Goal: Task Accomplishment & Management: Complete application form

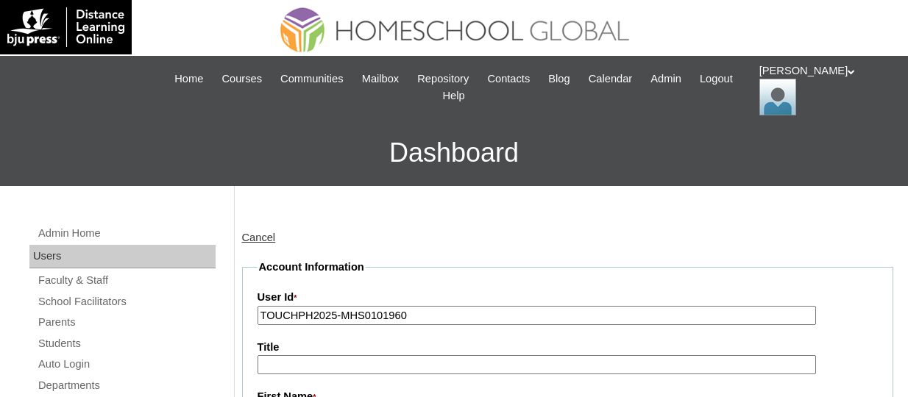
scroll to position [202, 0]
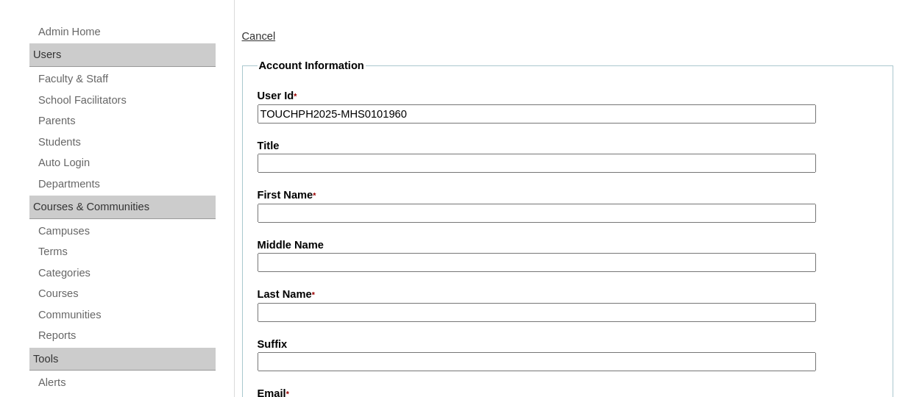
click at [436, 107] on input "TOUCHPH2025-MHS0101960" at bounding box center [536, 114] width 558 height 20
paste input "59"
type input "TOUCHPH2025-MHS0101959"
click at [294, 207] on input "First Name *" at bounding box center [536, 214] width 558 height 20
paste input "Glaisa Mosca"
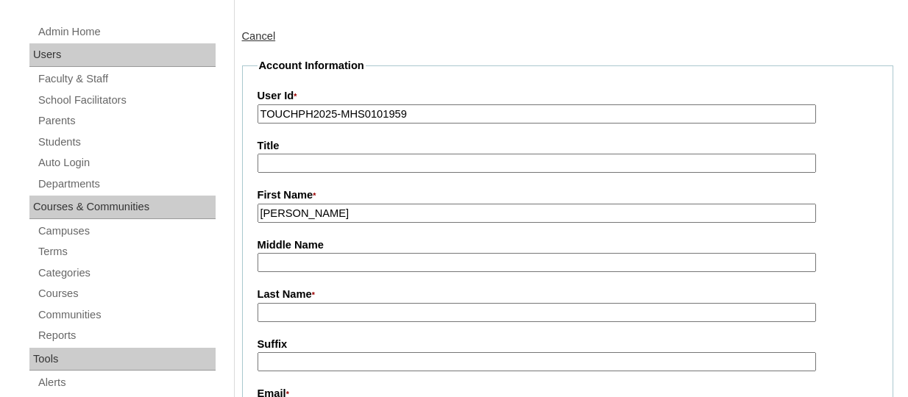
drag, startPoint x: 340, startPoint y: 210, endPoint x: 299, endPoint y: 210, distance: 41.2
click at [299, 210] on input "Glaisa Mosca" at bounding box center [536, 214] width 558 height 20
type input "Glaisa"
paste input "Glaisa Mosca"
click at [279, 310] on input "Glaisa Mosca" at bounding box center [536, 313] width 558 height 20
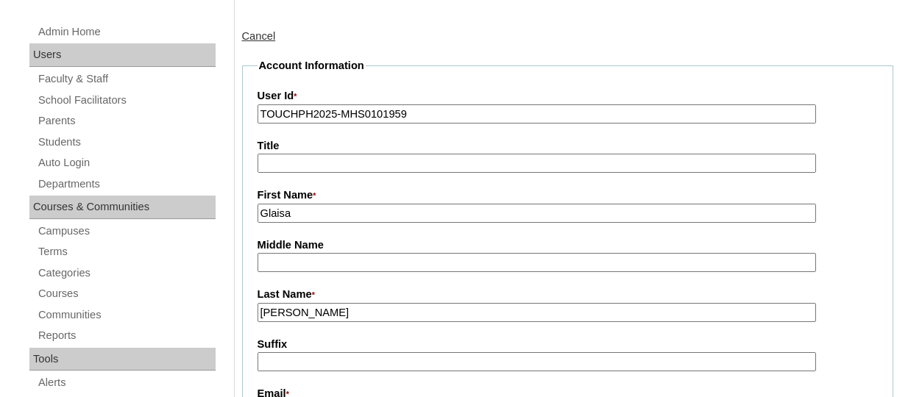
click at [300, 310] on input "Glaisa Mosca" at bounding box center [536, 313] width 558 height 20
click at [317, 314] on input "Mosca" at bounding box center [536, 313] width 558 height 20
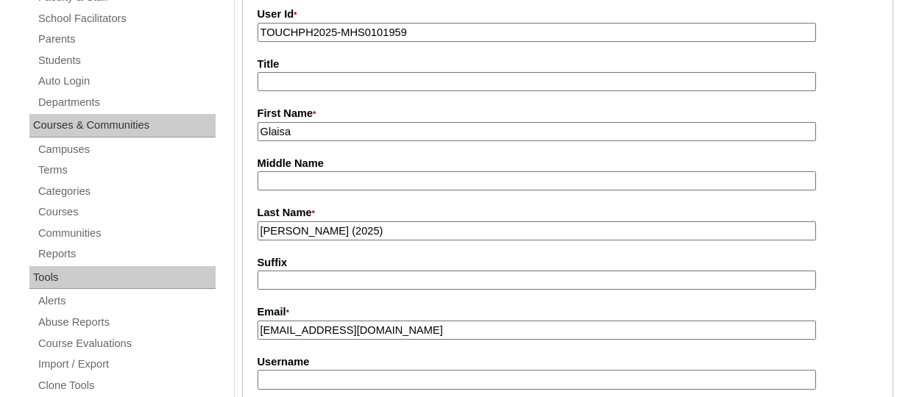
scroll to position [285, 0]
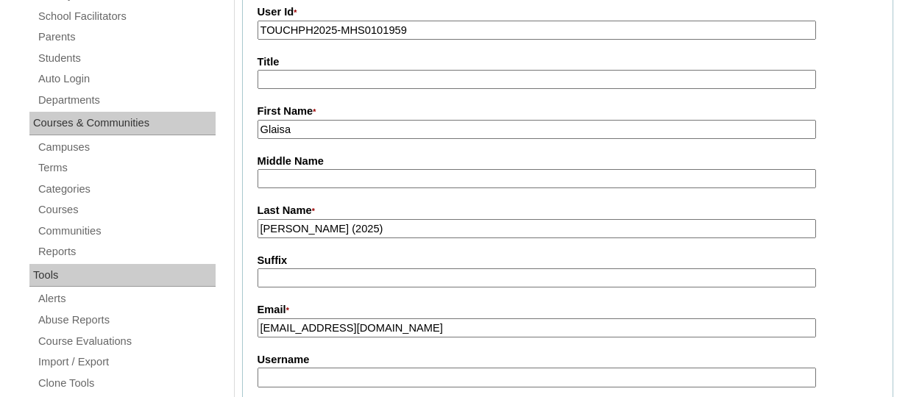
type input "Mosca (2025)"
click at [319, 337] on input "dit.diola@yahoo.com" at bounding box center [536, 329] width 558 height 20
paste input "moscaglaisa@gmail"
type input "[EMAIL_ADDRESS][DOMAIN_NAME]"
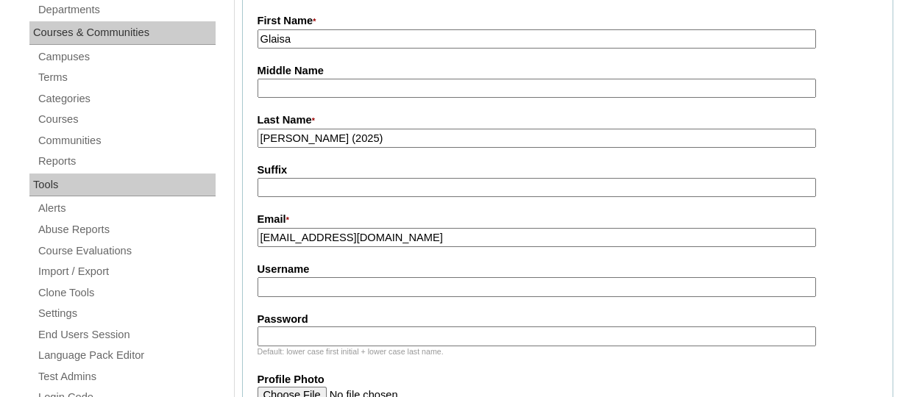
scroll to position [377, 0]
click at [311, 285] on input "Username" at bounding box center [536, 287] width 558 height 20
paste input "glaisamoscaTQ325"
type input "glaisamoscaTQ325"
click at [328, 340] on input "Password" at bounding box center [536, 336] width 558 height 20
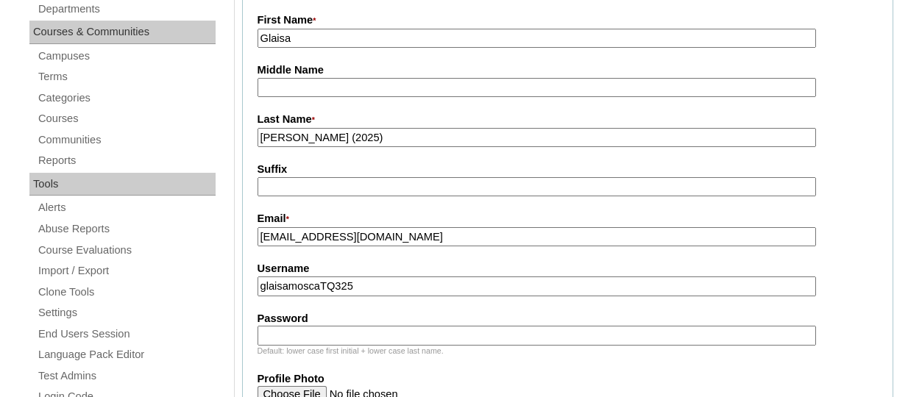
paste input "HG123456p"
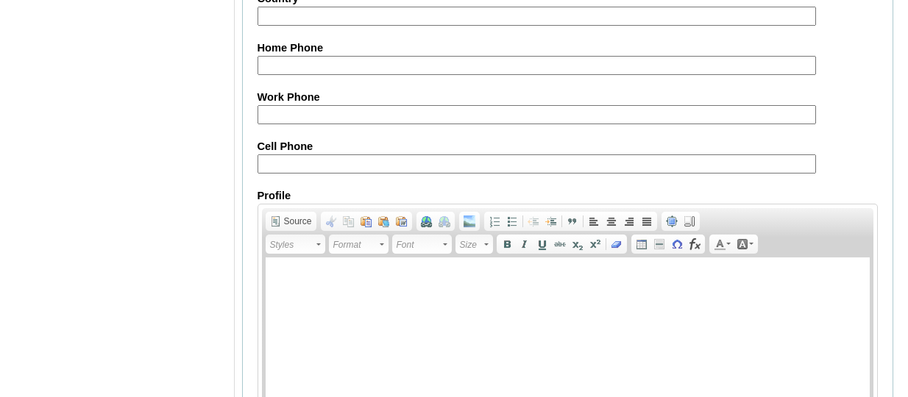
scroll to position [1610, 0]
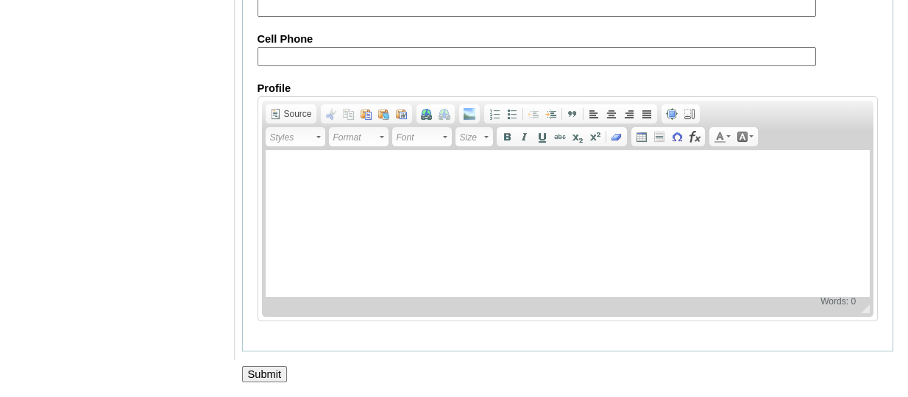
type input "HG123456p"
click at [261, 368] on input "Submit" at bounding box center [265, 374] width 46 height 16
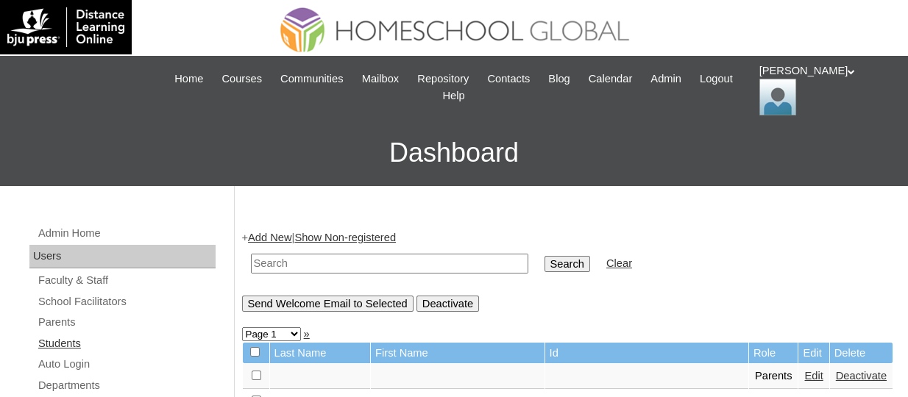
click at [66, 339] on link "Students" at bounding box center [126, 344] width 179 height 18
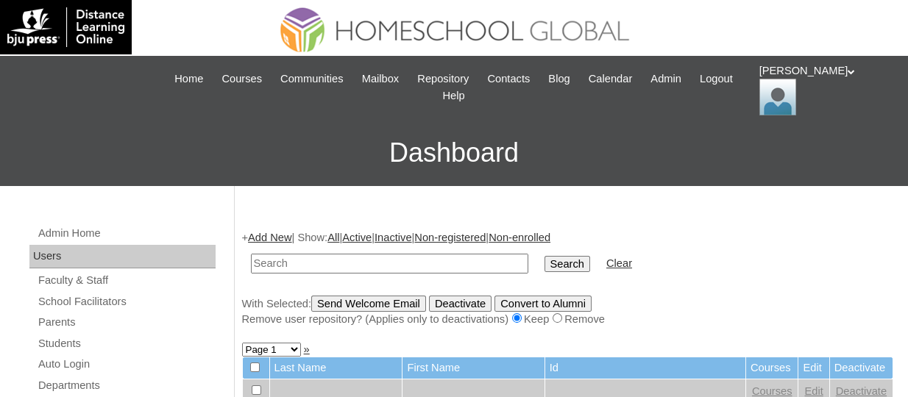
click at [274, 235] on link "Add New" at bounding box center [269, 238] width 43 height 12
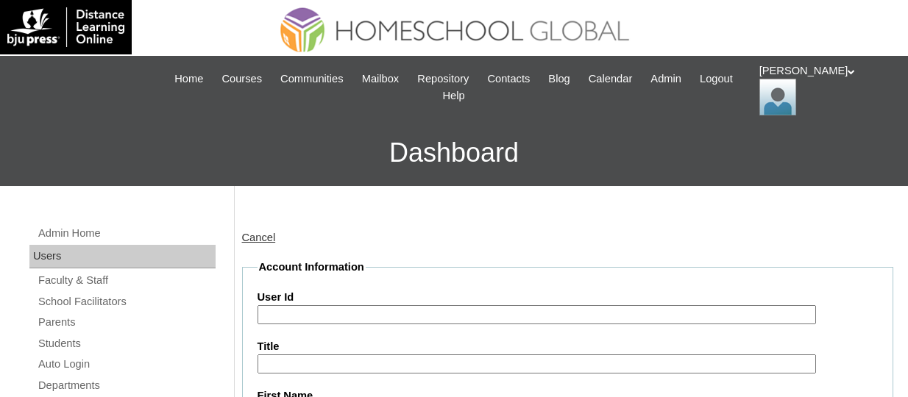
click at [403, 315] on input "User Id" at bounding box center [536, 315] width 558 height 20
paste input "TOUCHPH2025-MHS0101960"
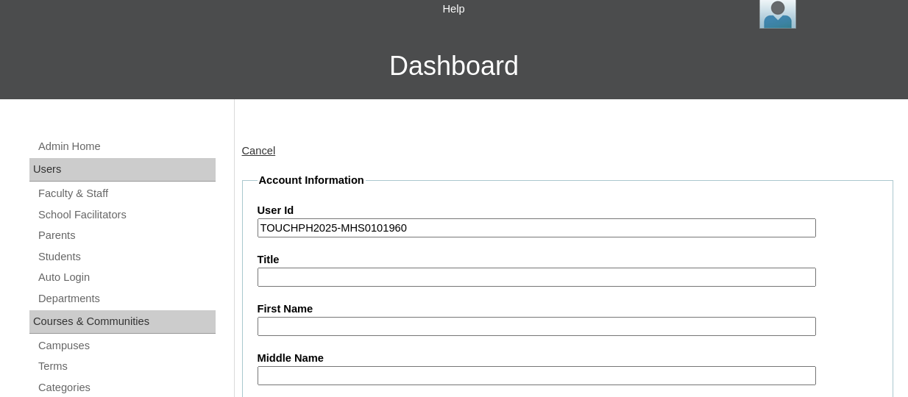
scroll to position [90, 0]
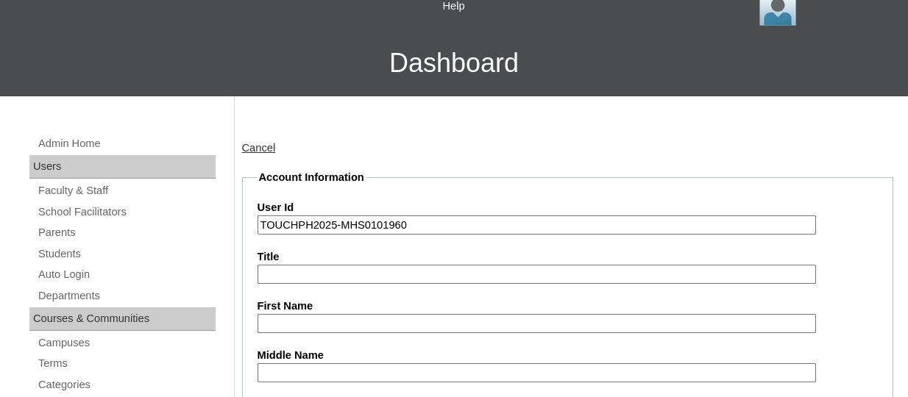
type input "TOUCHPH2025-MHS0101960"
click at [286, 314] on input "First Name" at bounding box center [536, 324] width 558 height 20
paste input "Arteo Zandre Mosca Paulino"
drag, startPoint x: 415, startPoint y: 321, endPoint x: 370, endPoint y: 325, distance: 45.1
click at [370, 325] on input "Arteo Zandre Mosca Paulino" at bounding box center [536, 324] width 558 height 20
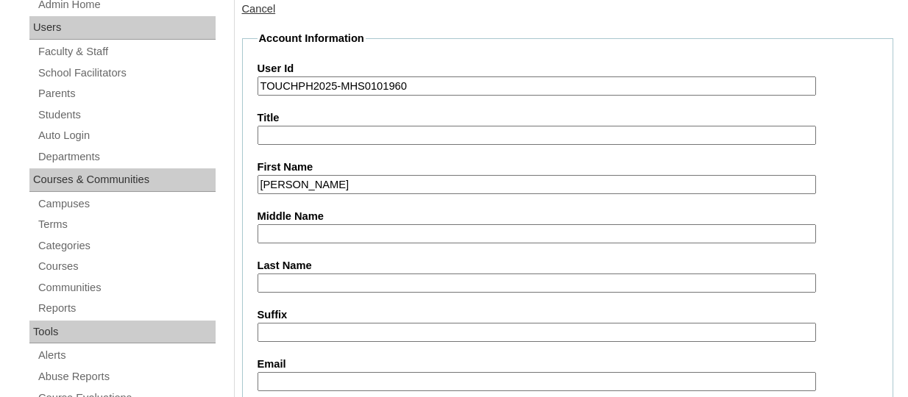
scroll to position [233, 0]
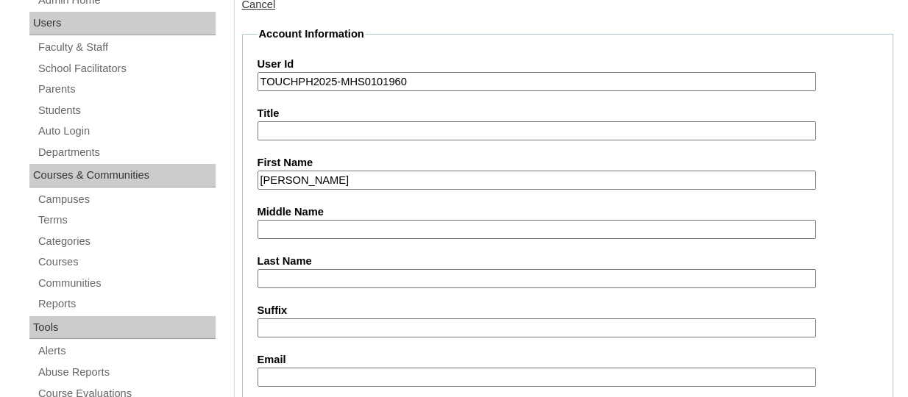
type input "Arteo Zandre Mosca"
click at [299, 280] on input "Last Name" at bounding box center [536, 279] width 558 height 20
paste input "Paulino"
type input "Paulino"
click at [376, 177] on input "Arteo Zandre Mosca" at bounding box center [536, 181] width 558 height 20
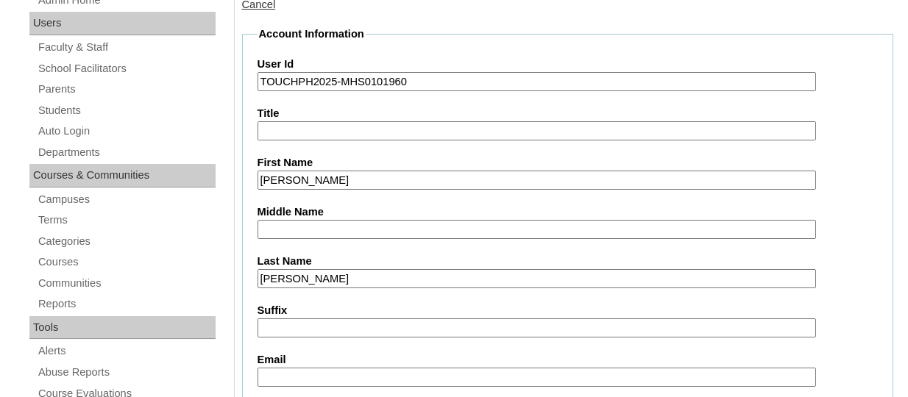
type input "Arteo Zandre"
click at [310, 222] on input "Middle Name" at bounding box center [536, 230] width 558 height 20
paste input "Paulino"
type input "P"
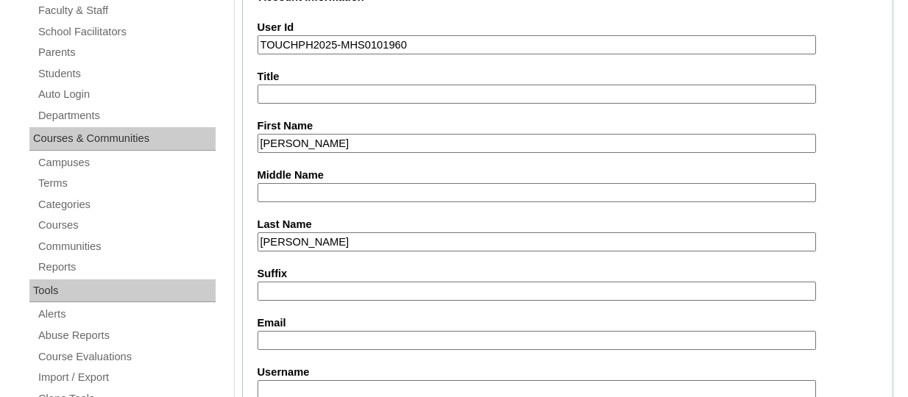
scroll to position [273, 0]
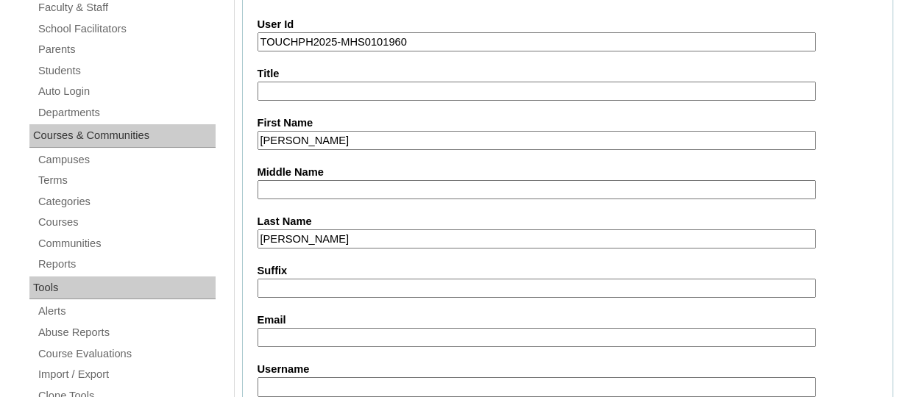
click at [285, 336] on input "Email" at bounding box center [536, 338] width 558 height 20
paste input "moscaglaisa@gmail.com"
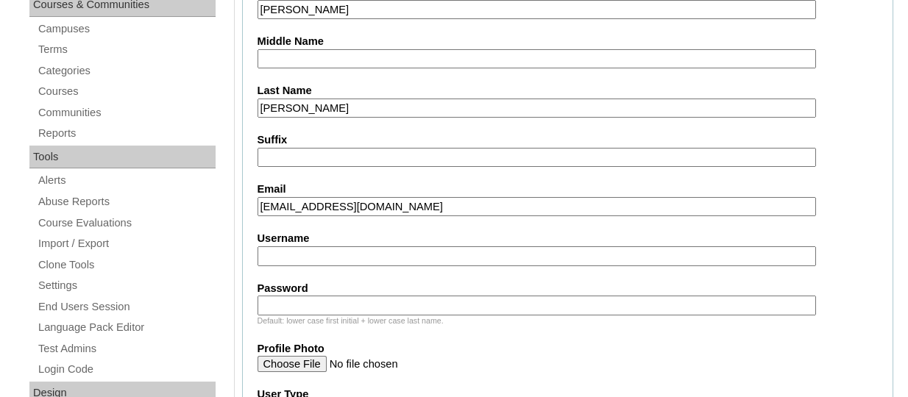
scroll to position [408, 0]
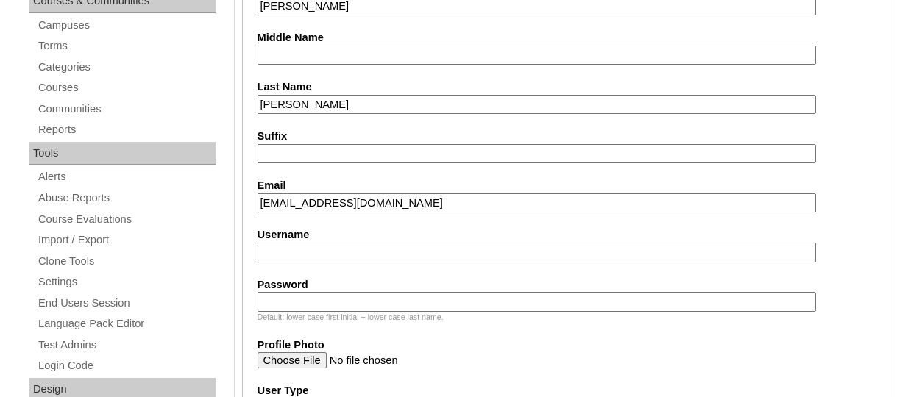
type input "moscaglaisa@gmail.com"
click at [280, 244] on input "Username" at bounding box center [536, 253] width 558 height 20
paste input "arteozandrepaulinoTQ325"
type input "arteozandrepaulinoTQ325"
paste input "HG123456s"
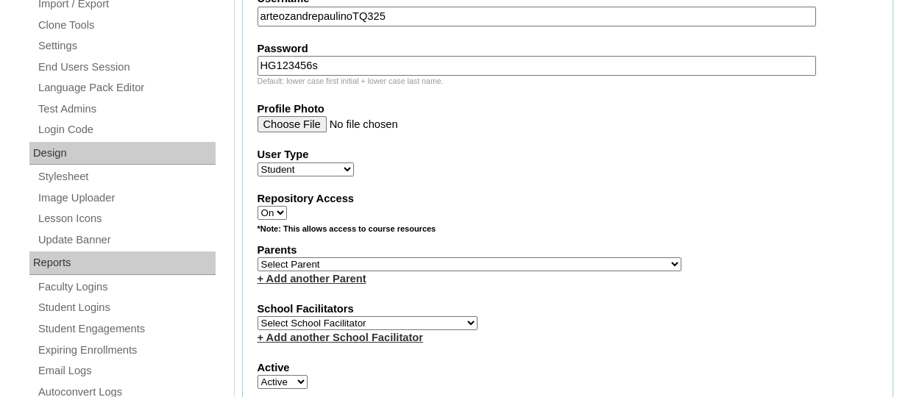
scroll to position [644, 0]
type input "HG123456s"
click at [351, 263] on select "Select Parent , , , , , , , , , , , , , , , , , , , , , , , , , , , , , , , , ,…" at bounding box center [469, 264] width 424 height 14
click at [375, 270] on select "Select Parent , , , , , , , , , , , , , , , , , , , , , , , , , , , , , , , , ,…" at bounding box center [469, 264] width 424 height 14
click at [307, 264] on select "Select Parent , , , , , , , , , , , , , , , , , , , , , , , , , , , , , , , , ,…" at bounding box center [469, 264] width 424 height 14
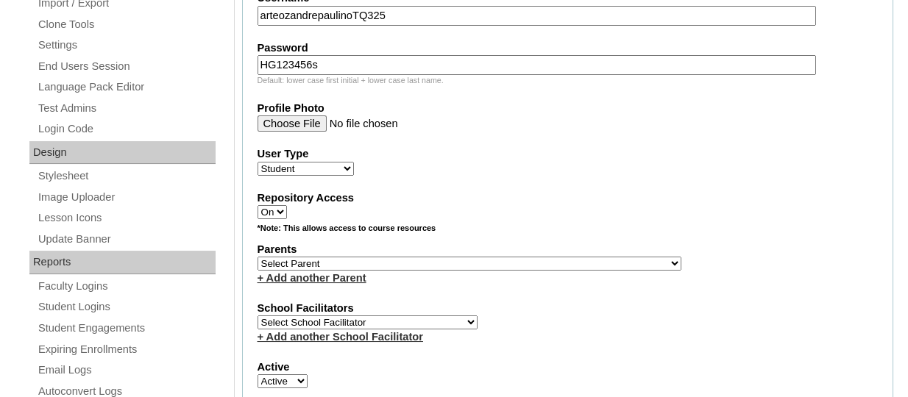
select select "44158"
click at [257, 259] on select "Select Parent , , , , , , , , , , , , , , , , , , , , , , , , , , , , , , , , ,…" at bounding box center [469, 264] width 424 height 14
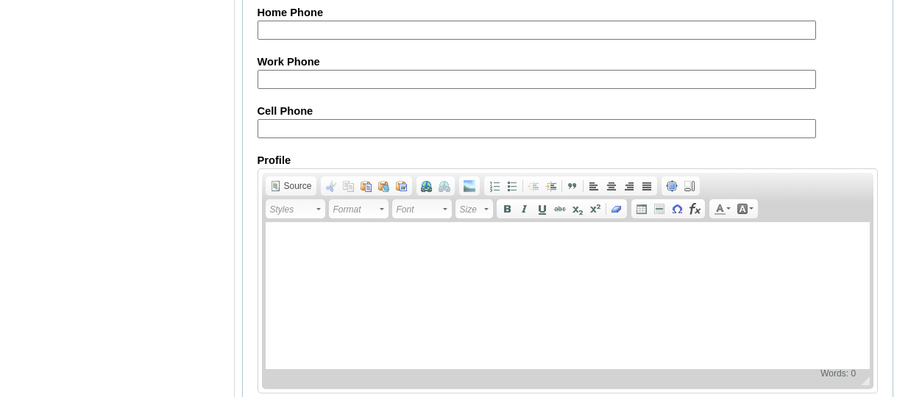
scroll to position [1876, 0]
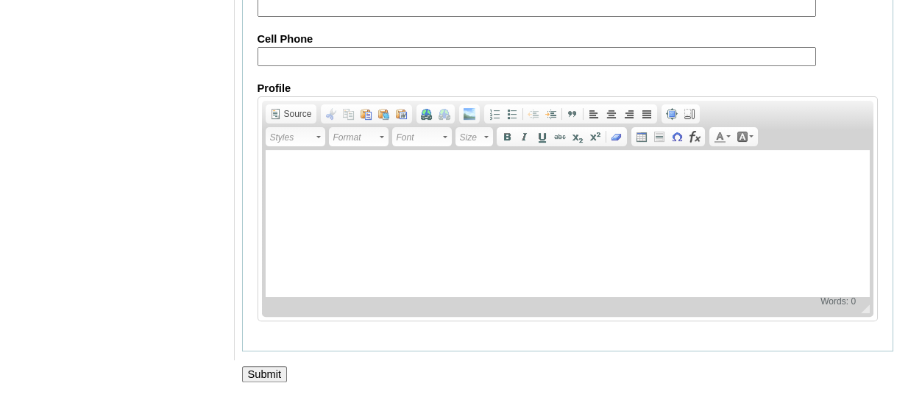
click at [261, 380] on input "Submit" at bounding box center [265, 374] width 46 height 16
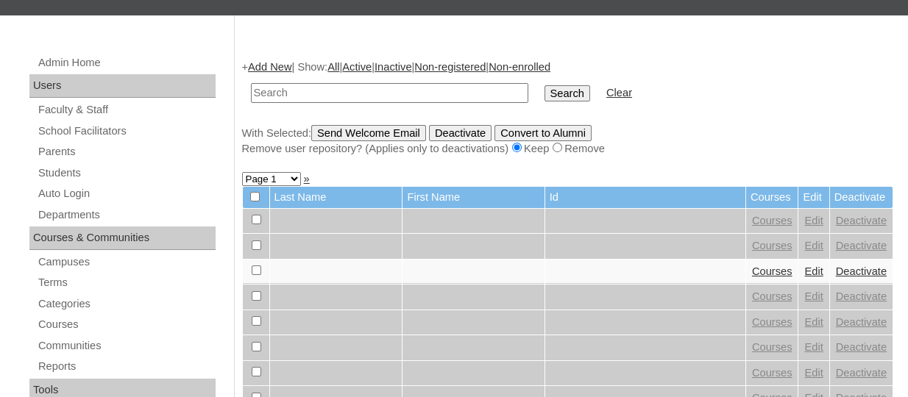
scroll to position [173, 0]
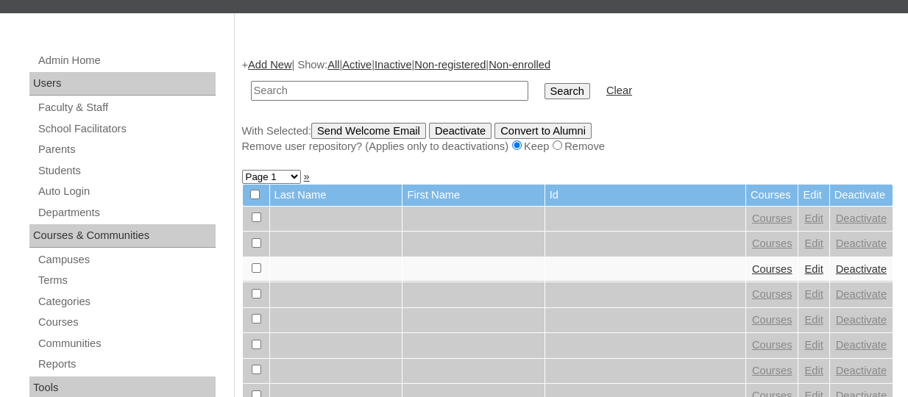
paste input "TOUCHPH2025-MHS0101960"
type input "TOUCHPH2025-MHS0101960"
click at [544, 83] on input "Search" at bounding box center [567, 91] width 46 height 16
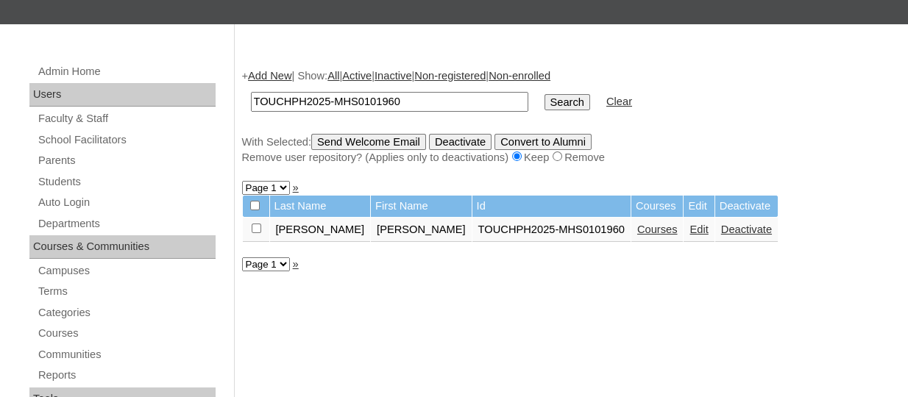
scroll to position [164, 0]
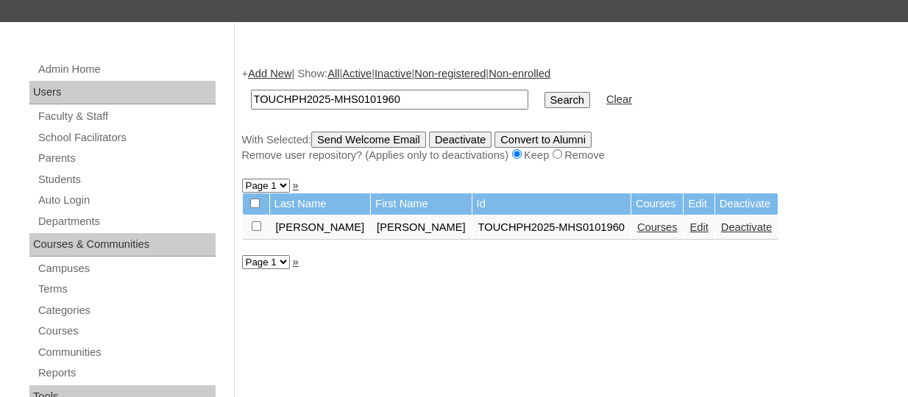
click at [637, 231] on link "Courses" at bounding box center [657, 227] width 40 height 12
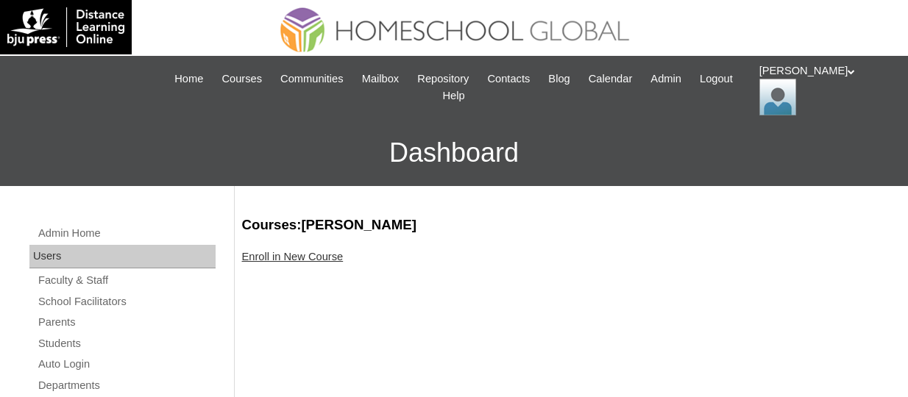
click at [316, 252] on link "Enroll in New Course" at bounding box center [293, 257] width 102 height 12
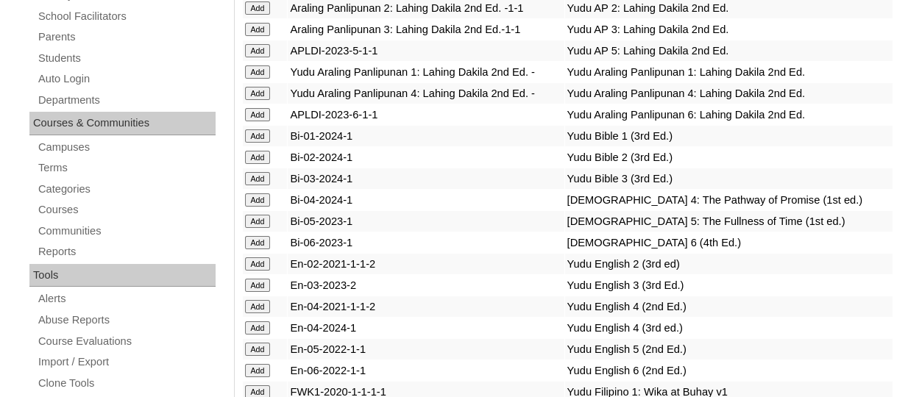
scroll to position [4311, 0]
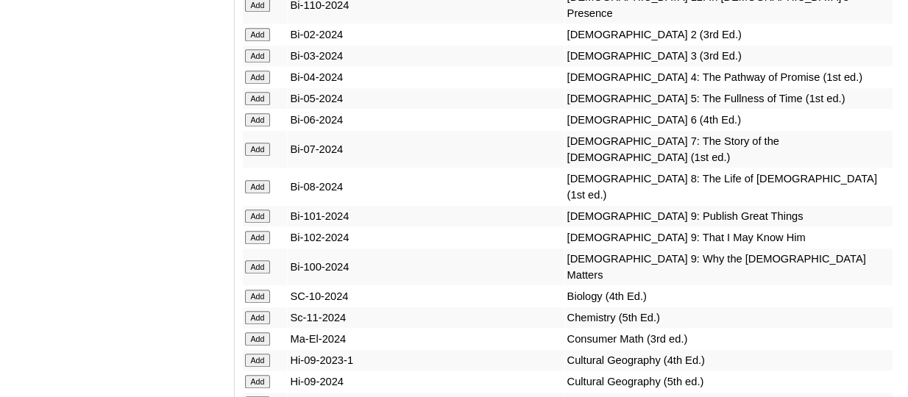
click at [263, 41] on input "Add" at bounding box center [258, 34] width 26 height 13
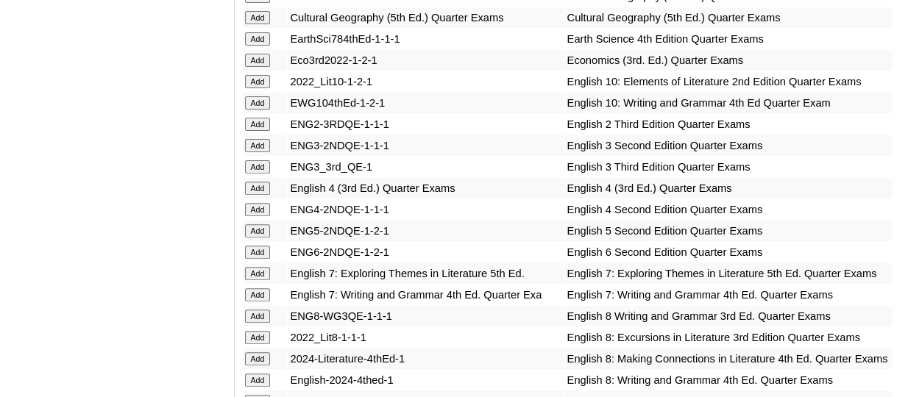
scroll to position [4779, 0]
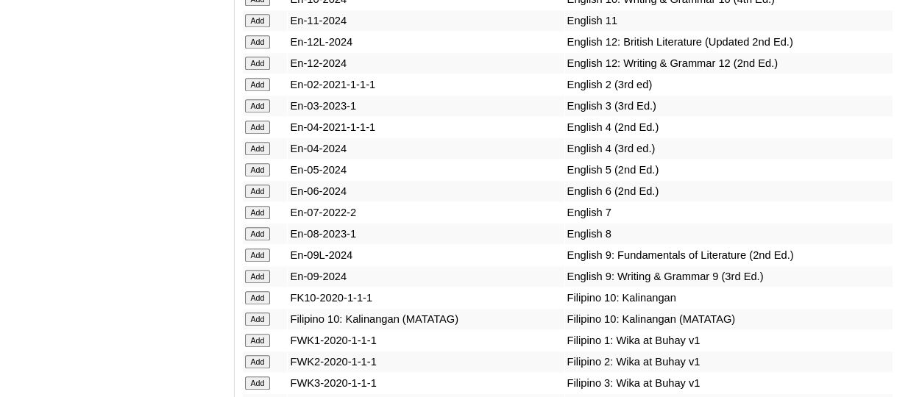
click at [265, 91] on input "Add" at bounding box center [258, 84] width 26 height 13
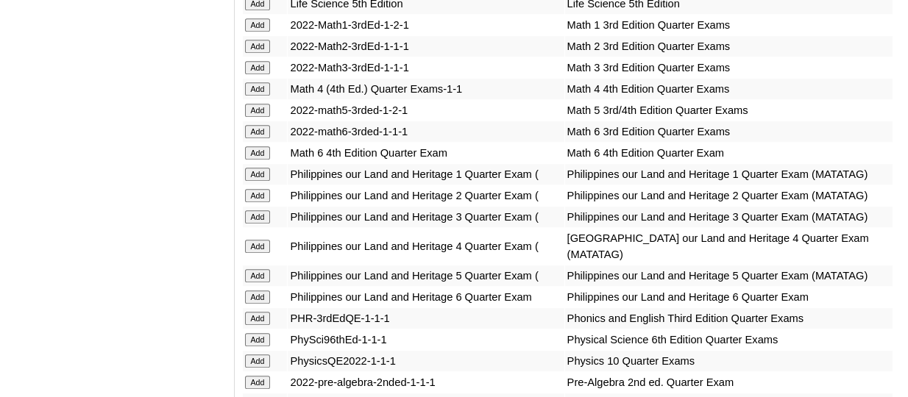
scroll to position [5884, 0]
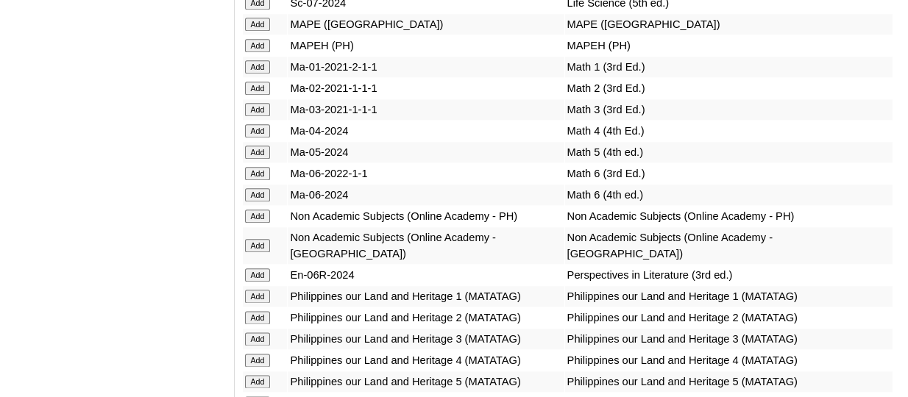
click at [257, 95] on input "Add" at bounding box center [258, 88] width 26 height 13
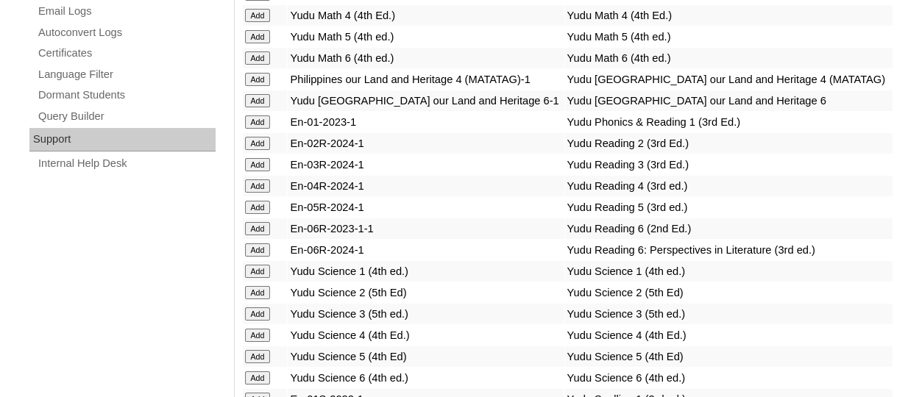
scroll to position [6424, 0]
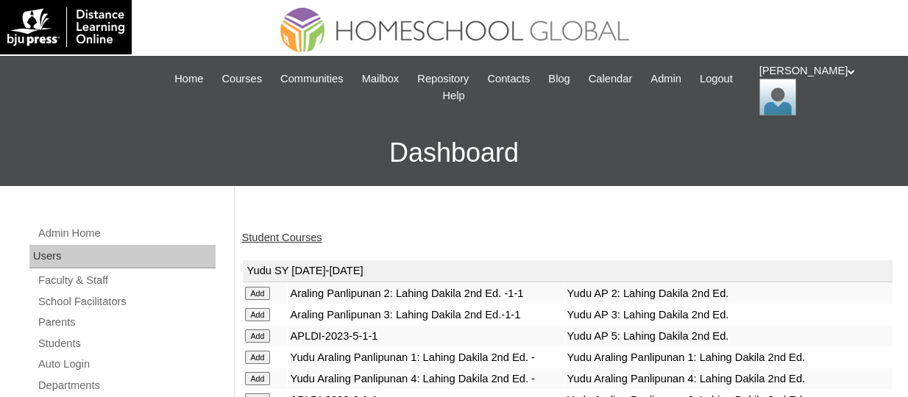
click at [289, 238] on link "Student Courses" at bounding box center [282, 238] width 80 height 12
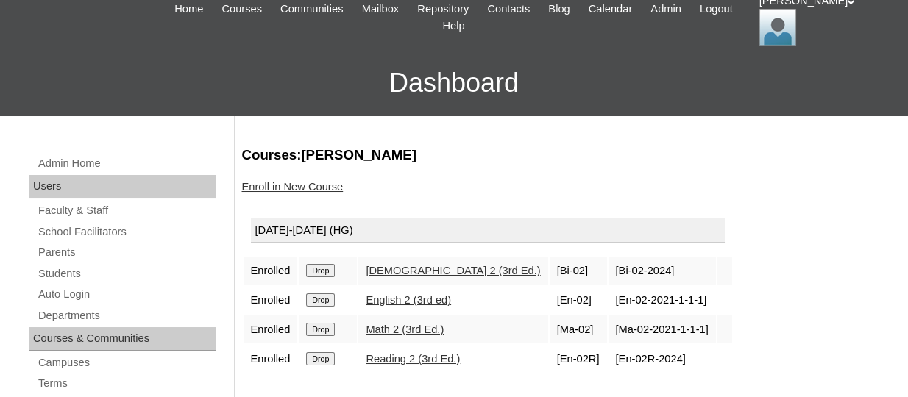
scroll to position [118, 0]
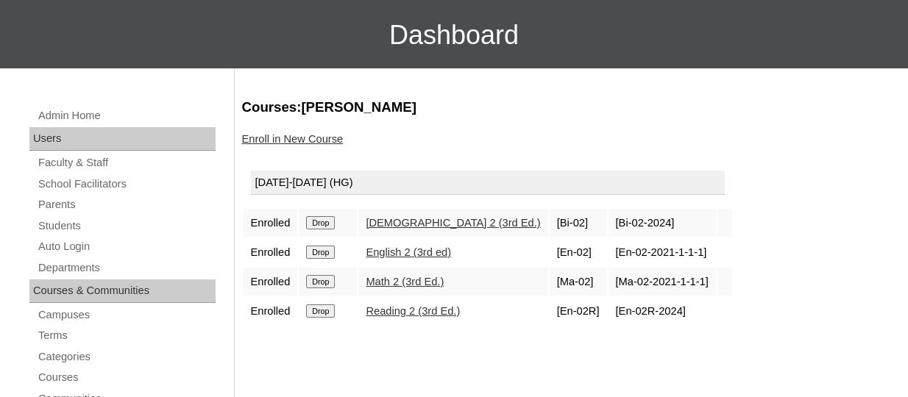
click at [319, 140] on link "Enroll in New Course" at bounding box center [293, 139] width 102 height 12
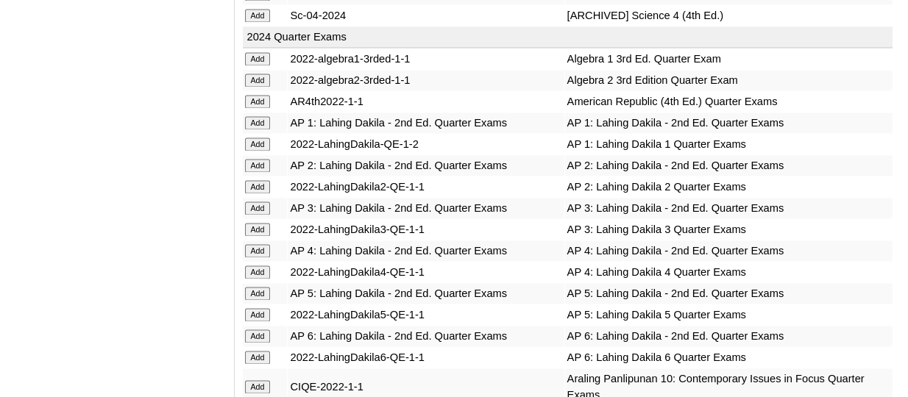
scroll to position [6552, 0]
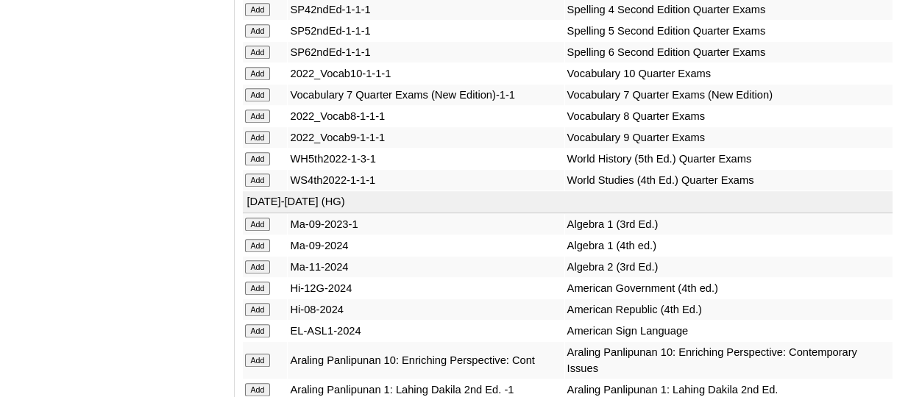
scroll to position [6764, 0]
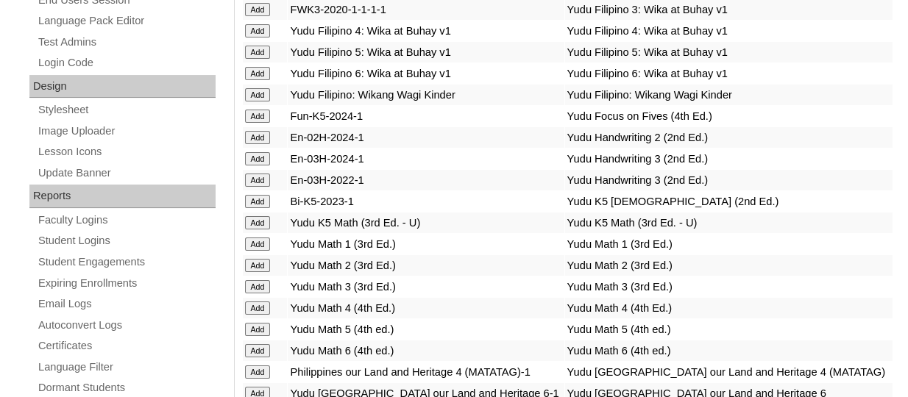
scroll to position [5417, 0]
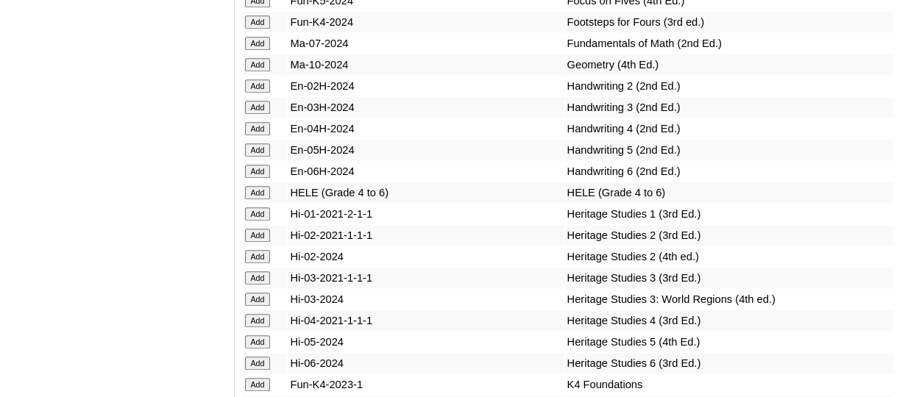
click at [255, 93] on input "Add" at bounding box center [258, 85] width 26 height 13
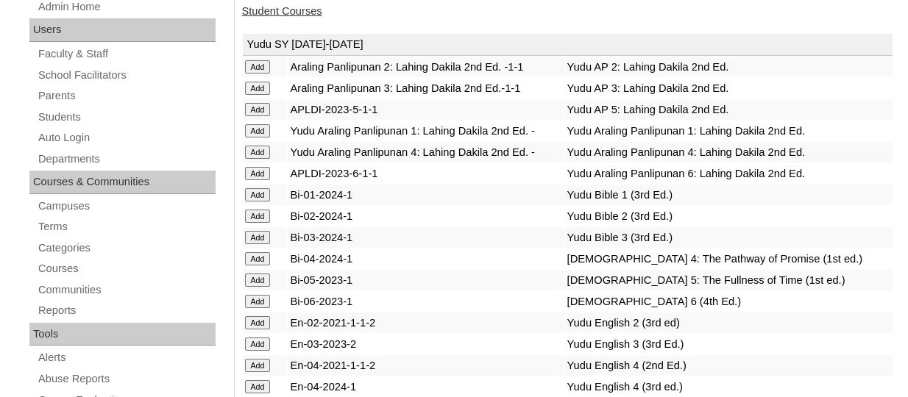
scroll to position [3912, 0]
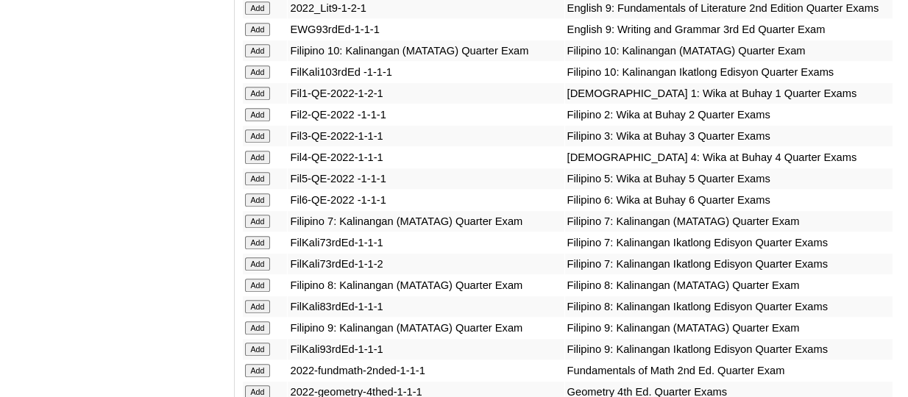
scroll to position [5035, 0]
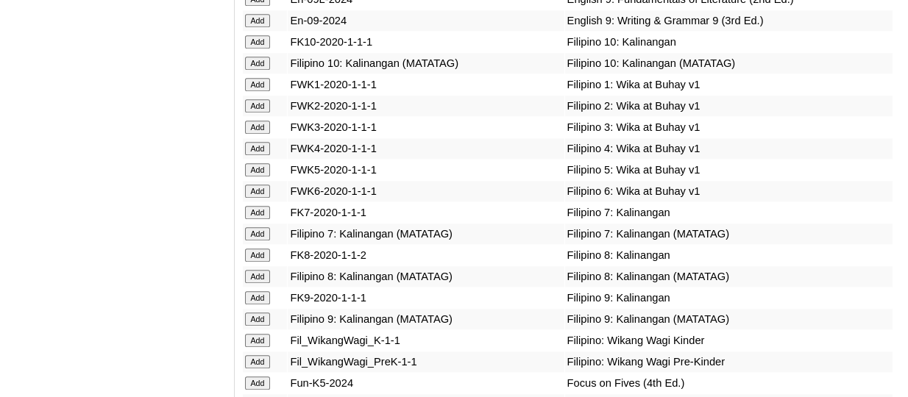
click at [261, 113] on input "Add" at bounding box center [258, 105] width 26 height 13
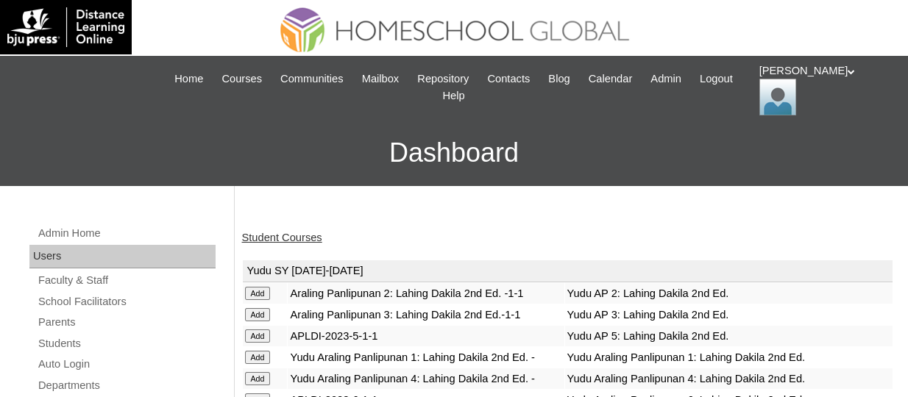
click at [282, 234] on link "Student Courses" at bounding box center [282, 238] width 80 height 12
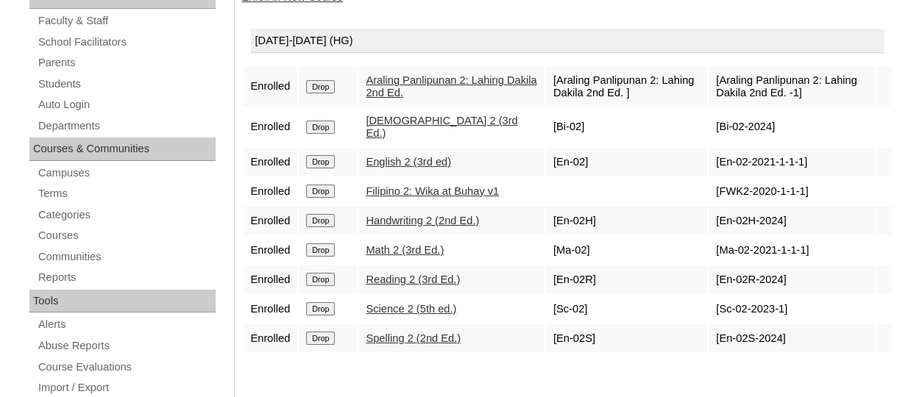
scroll to position [261, 0]
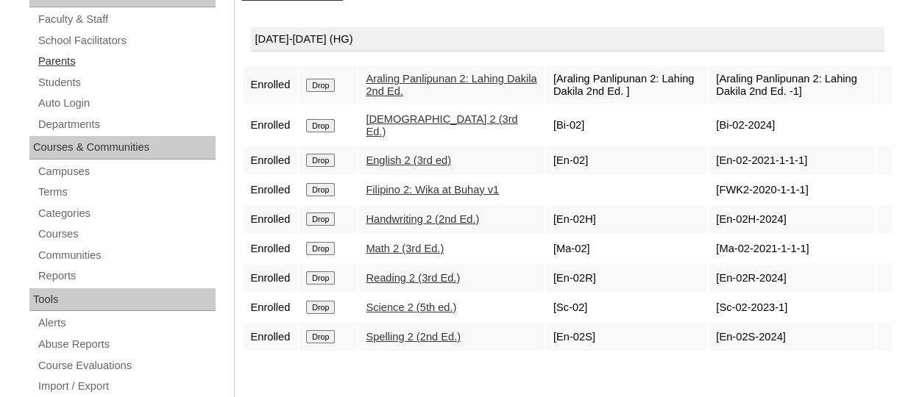
click at [71, 56] on link "Parents" at bounding box center [126, 61] width 179 height 18
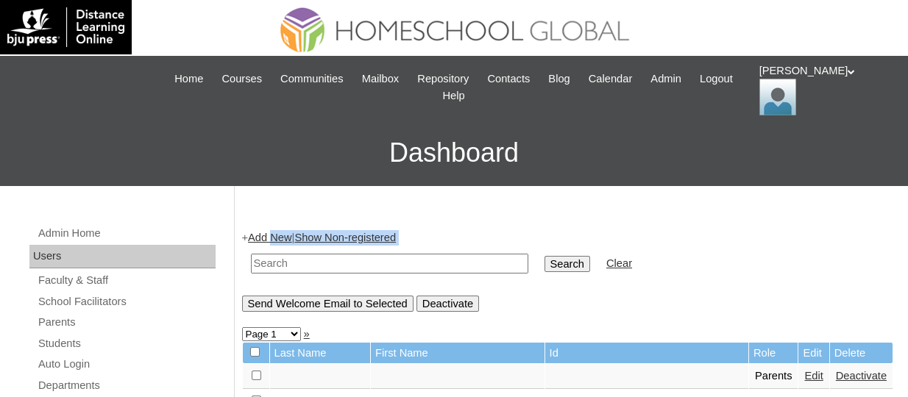
drag, startPoint x: 280, startPoint y: 245, endPoint x: 276, endPoint y: 238, distance: 8.6
click at [276, 238] on div "+ Add New | Show Non-registered Search Clear Send Welcome Email to Selected Dea…" at bounding box center [568, 271] width 652 height 82
click at [276, 238] on link "Add New" at bounding box center [269, 238] width 43 height 12
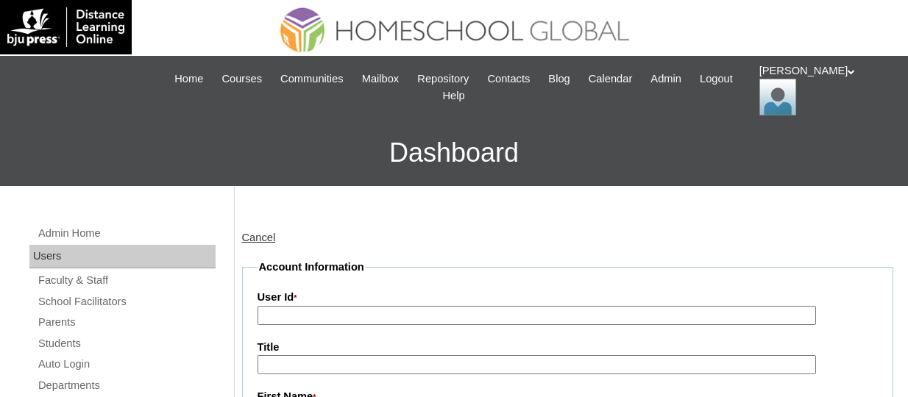
click at [294, 308] on input "User Id *" at bounding box center [536, 316] width 558 height 20
paste input "TOUCHPH2025-MHS0101961"
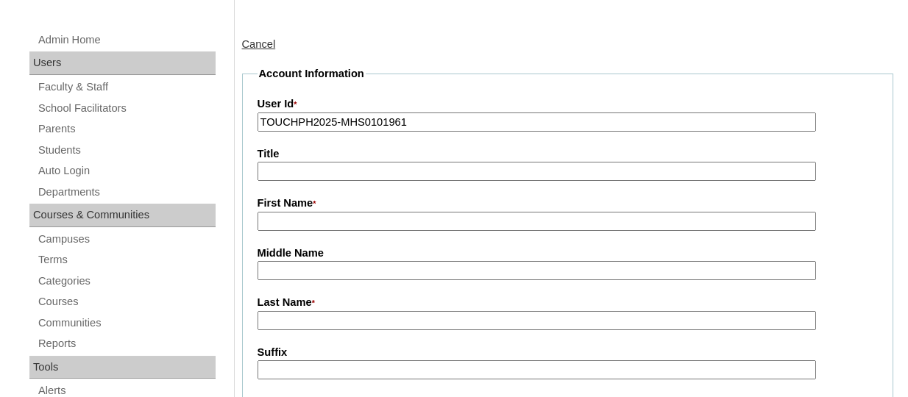
scroll to position [194, 0]
type input "TOUCHPH2025-MHS0101961"
click at [307, 224] on input "First Name *" at bounding box center [536, 221] width 558 height 20
paste input "Mayneil Leano"
drag, startPoint x: 359, startPoint y: 224, endPoint x: 305, endPoint y: 219, distance: 54.7
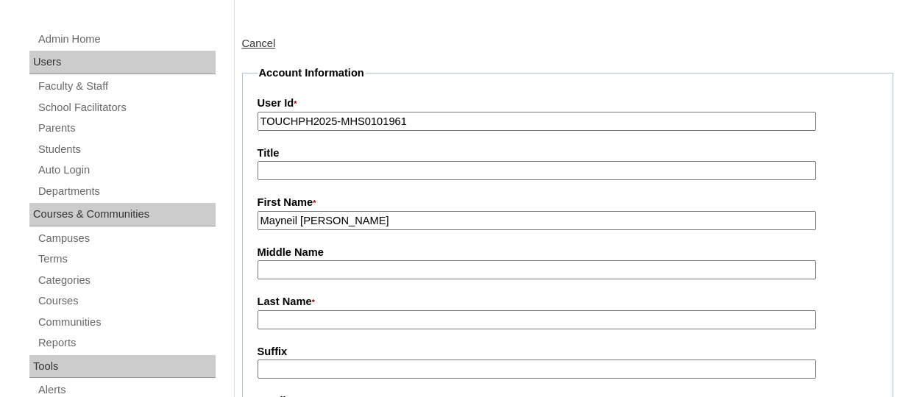
click at [305, 219] on input "Mayneil Leano" at bounding box center [536, 221] width 558 height 20
type input "Mayneil"
click at [291, 319] on input "Last Name *" at bounding box center [536, 320] width 558 height 20
paste input "Leano"
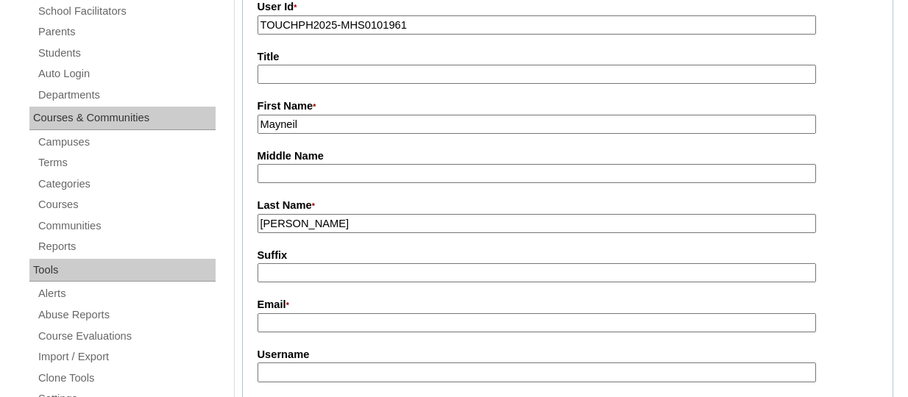
scroll to position [313, 0]
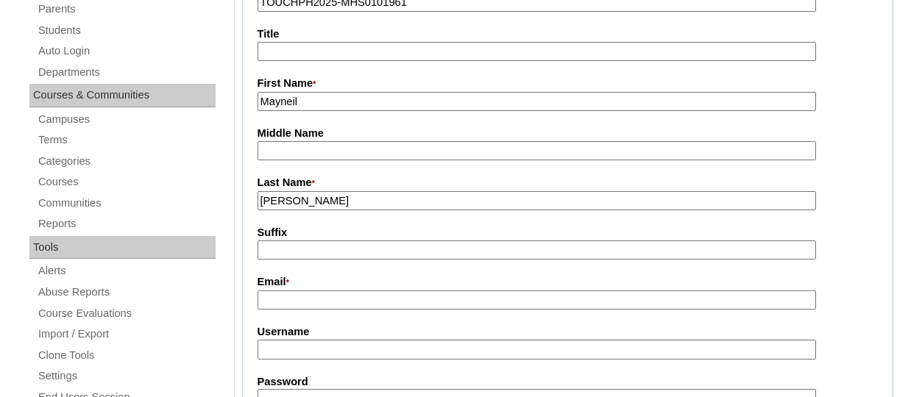
type input "Leano"
click at [285, 301] on input "Email *" at bounding box center [536, 301] width 558 height 20
paste input "[EMAIL_ADDRESS][DOMAIN_NAME]"
type input "[EMAIL_ADDRESS][DOMAIN_NAME]"
click at [273, 340] on input "Username" at bounding box center [536, 350] width 558 height 20
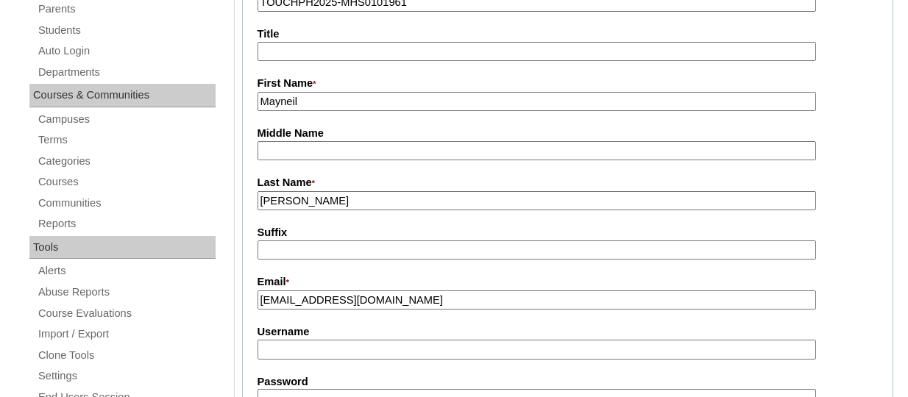
paste input "mayneilleanoTQ325"
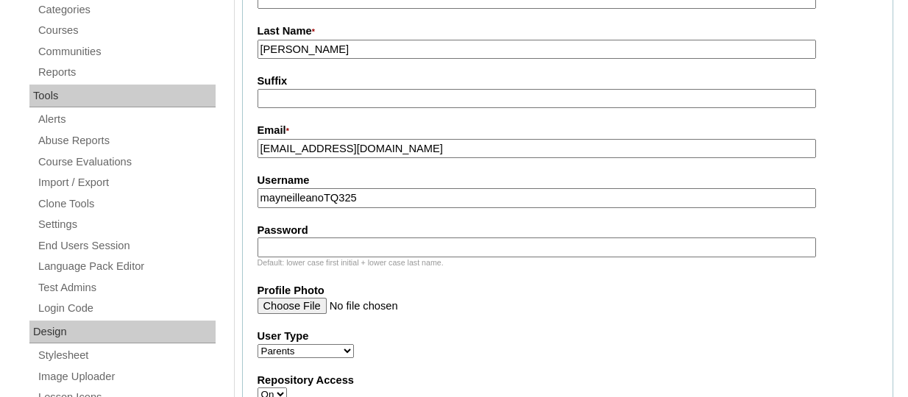
scroll to position [466, 0]
type input "mayneilleanoTQ325"
click at [327, 249] on input "Password" at bounding box center [536, 246] width 558 height 20
click at [338, 249] on input "Password" at bounding box center [536, 246] width 558 height 20
paste input "HG123456p"
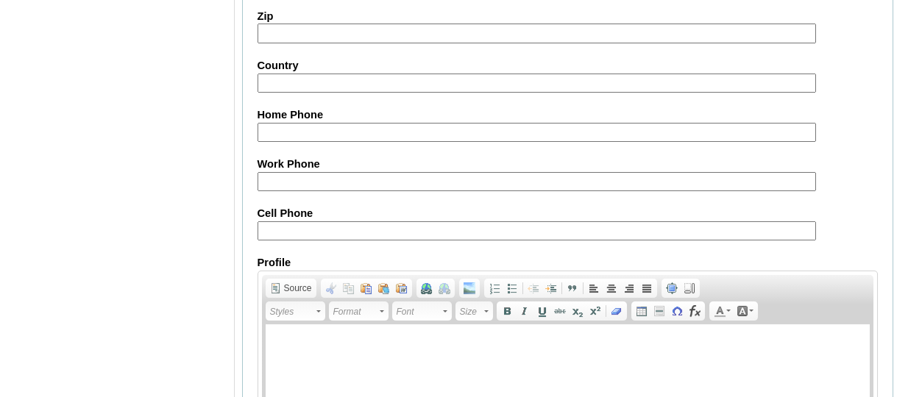
scroll to position [1610, 0]
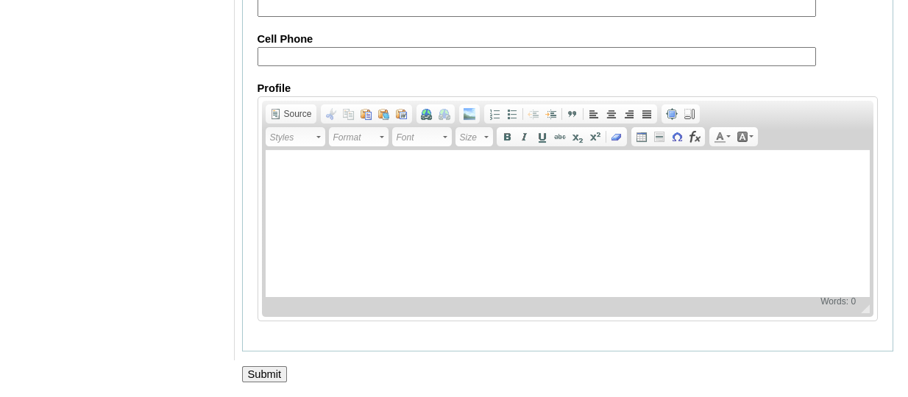
type input "HG123456p"
click at [261, 371] on input "Submit" at bounding box center [265, 374] width 46 height 16
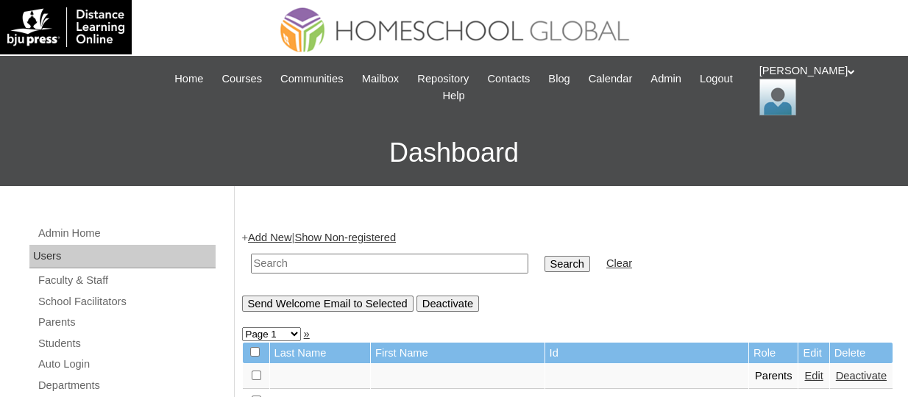
click at [68, 342] on link "Students" at bounding box center [126, 344] width 179 height 18
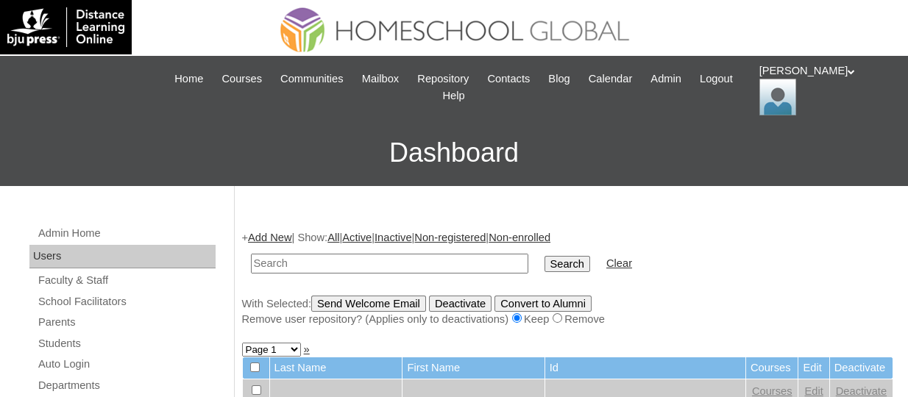
click at [266, 235] on link "Add New" at bounding box center [269, 238] width 43 height 12
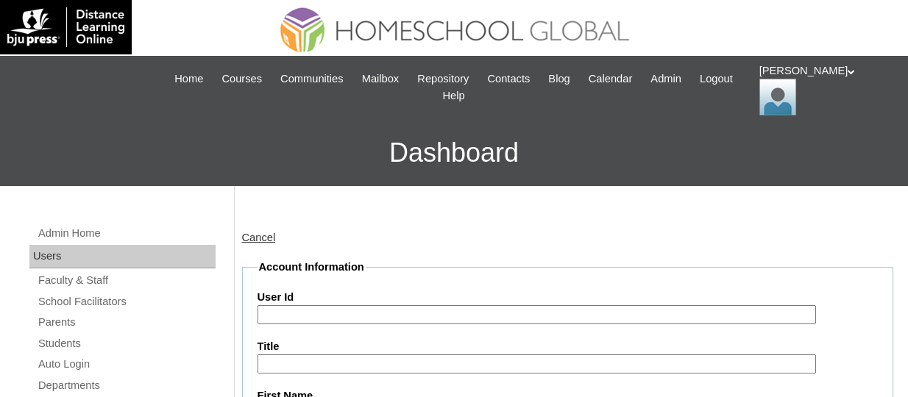
click at [284, 309] on input "User Id" at bounding box center [536, 315] width 558 height 20
paste input "TOUCHPH2025-MHS0101962"
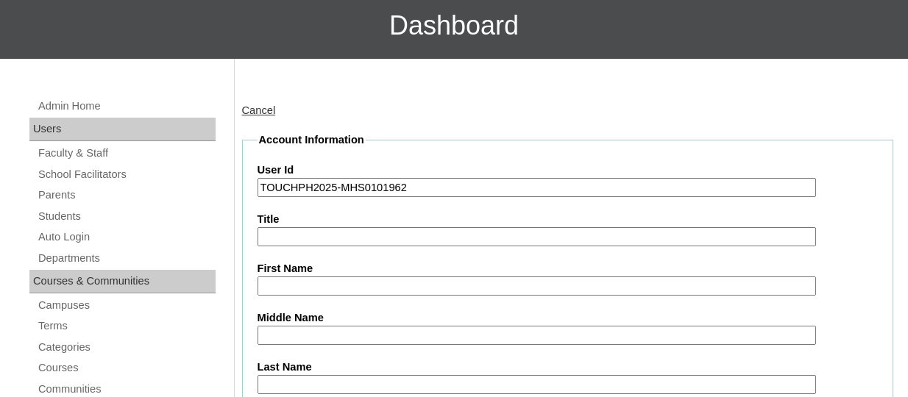
scroll to position [130, 0]
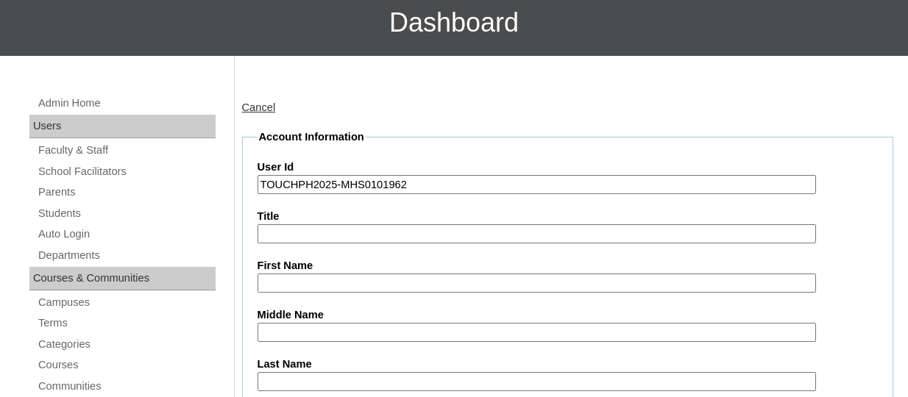
type input "TOUCHPH2025-MHS0101962"
click at [328, 280] on input "First Name" at bounding box center [536, 284] width 558 height 20
paste input "Bianka Andria Rufila Mendoza"
drag, startPoint x: 417, startPoint y: 285, endPoint x: 368, endPoint y: 282, distance: 49.4
click at [368, 282] on input "Bianka Andria Rufila Mendoza" at bounding box center [536, 284] width 558 height 20
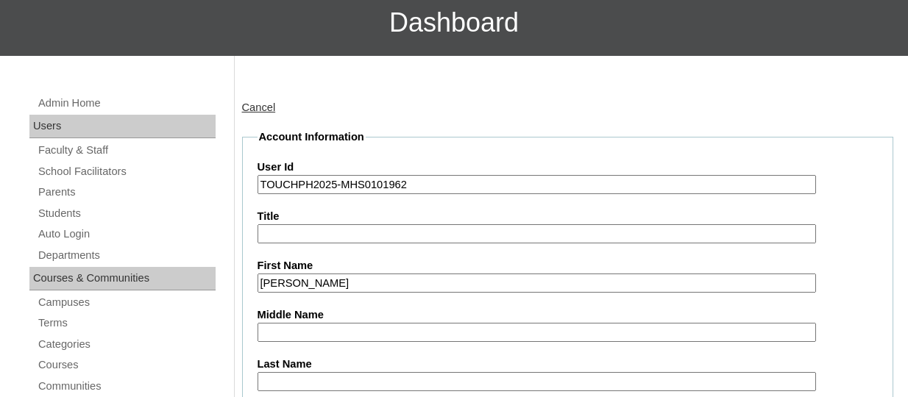
type input "Bianka Andria Rufila"
paste input "Mendoza"
click at [280, 377] on input "Mendoza" at bounding box center [536, 382] width 558 height 20
type input "Mendoza"
drag, startPoint x: 381, startPoint y: 285, endPoint x: 335, endPoint y: 279, distance: 46.1
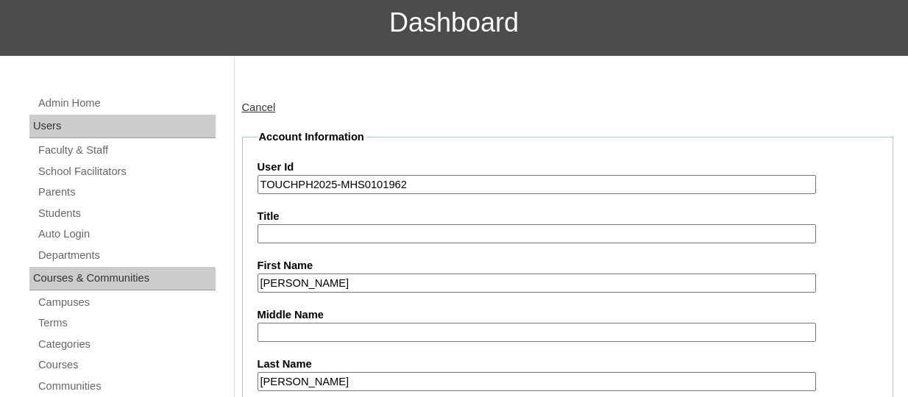
click at [335, 279] on input "Bianka Andria Rufila" at bounding box center [536, 284] width 558 height 20
type input "Bianka Andria"
click at [310, 324] on input "Middle Name" at bounding box center [536, 333] width 558 height 20
paste input "Rufila"
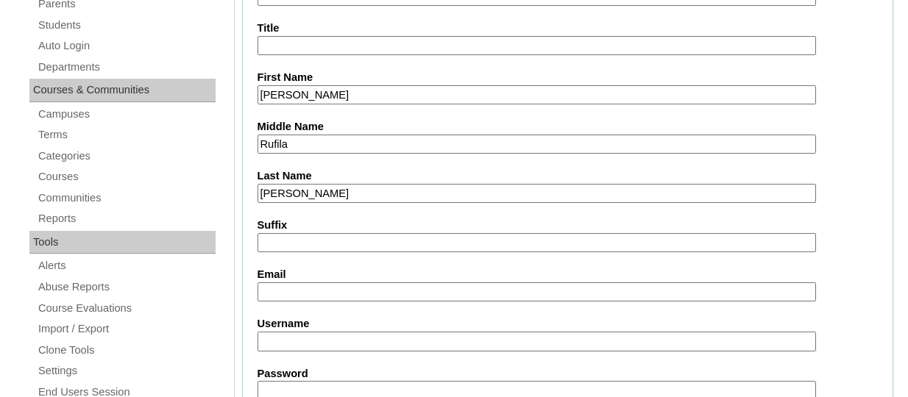
scroll to position [330, 0]
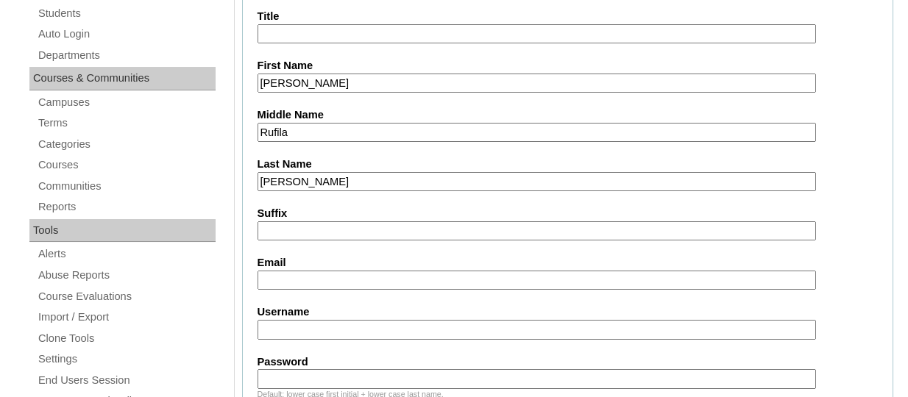
type input "Rufila"
click at [276, 281] on input "Email" at bounding box center [536, 281] width 558 height 20
paste input "[EMAIL_ADDRESS][DOMAIN_NAME]"
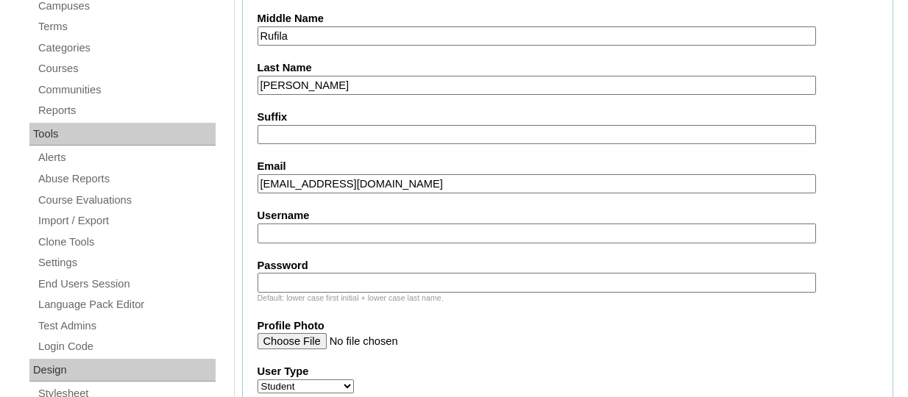
scroll to position [428, 0]
type input "barbz.rufila@yahoo.com.ph"
click at [471, 230] on input "Username" at bounding box center [536, 232] width 558 height 20
paste input "biankaandriamendozaTQ325"
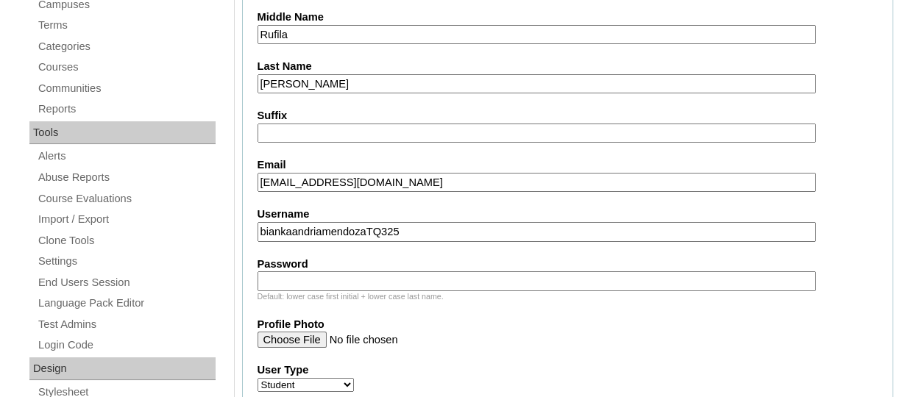
type input "biankaandriamendozaTQ325"
click at [360, 271] on input "Password" at bounding box center [536, 281] width 558 height 20
paste input "HG123456s"
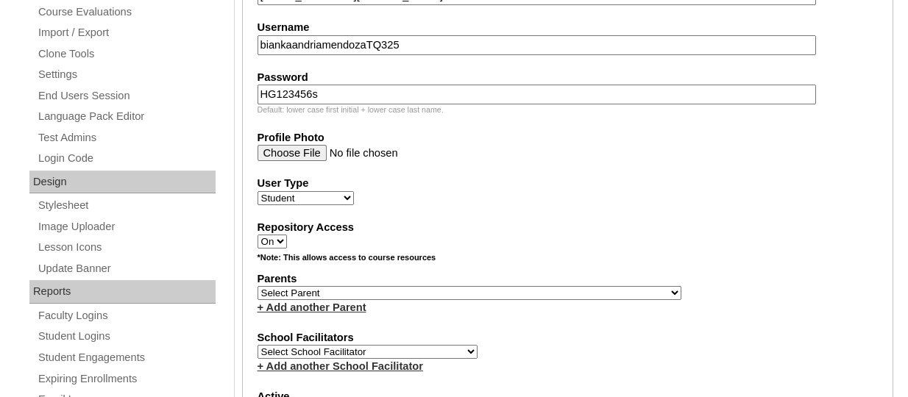
scroll to position [616, 0]
type input "HG123456s"
click at [417, 297] on select "Select Parent , , , , , , , , , , , , , , , , , , , , , , , , , , , , , , , , ,…" at bounding box center [469, 292] width 424 height 14
click at [676, 205] on fieldset "Account Information User Id TOUCHPH2025-MHS0101962 Title First Name Bianka Andr…" at bounding box center [568, 239] width 652 height 1190
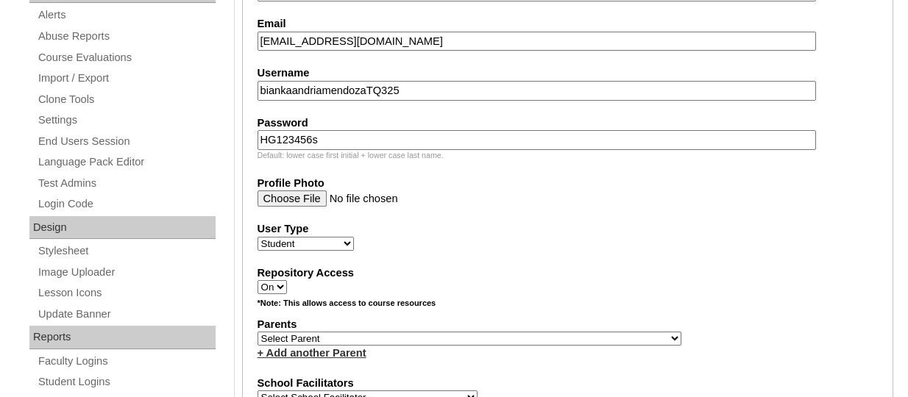
scroll to position [605, 0]
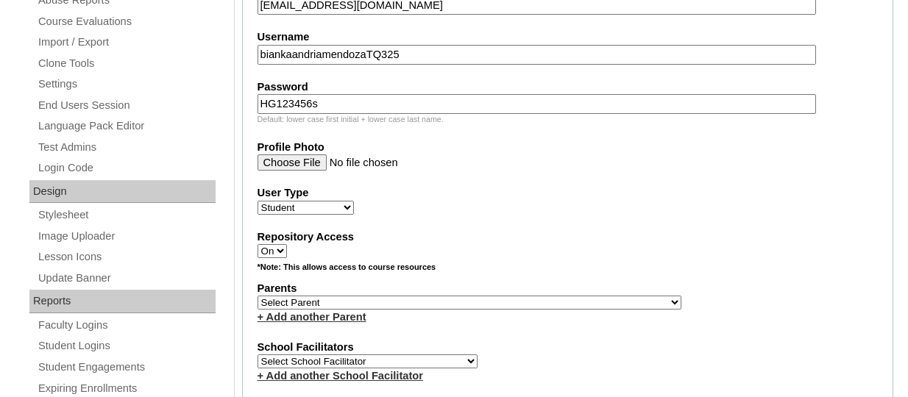
click at [359, 305] on select "Select Parent , , , , , , , , , , , , , , , , , , , , , , , , , , , , , , , , ,…" at bounding box center [469, 303] width 424 height 14
select select "44160"
click at [257, 297] on select "Select Parent , , , , , , , , , , , , , , , , , , , , , , , , , , , , , , , , ,…" at bounding box center [469, 303] width 424 height 14
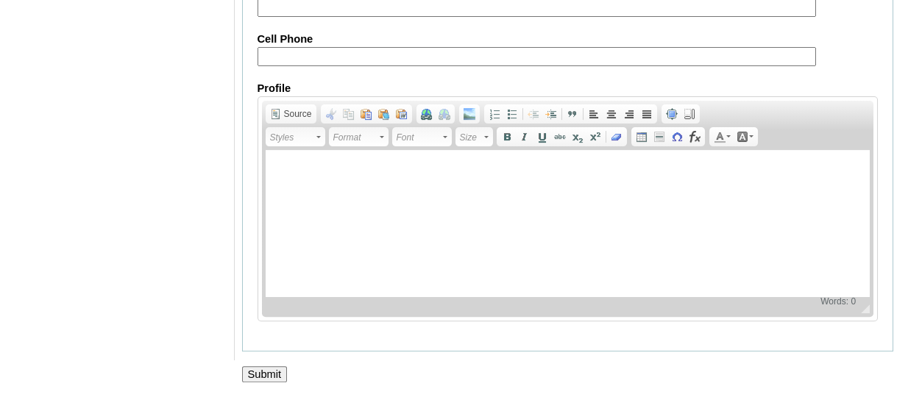
scroll to position [1876, 0]
click at [274, 374] on input "Submit" at bounding box center [265, 374] width 46 height 16
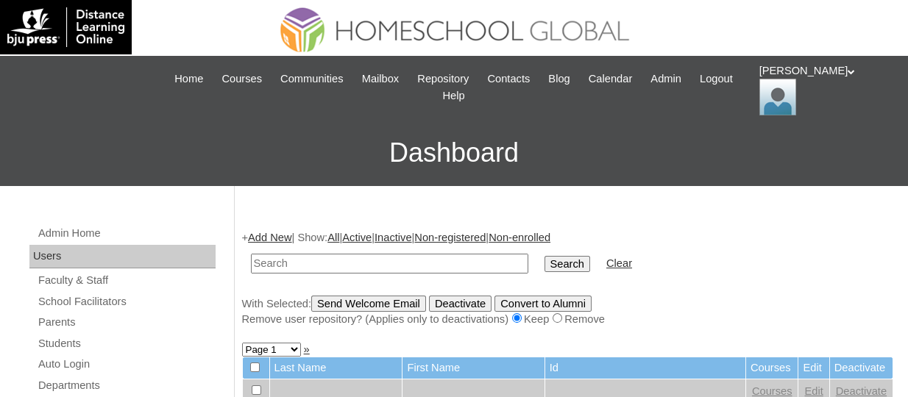
click at [284, 235] on link "Add New" at bounding box center [269, 238] width 43 height 12
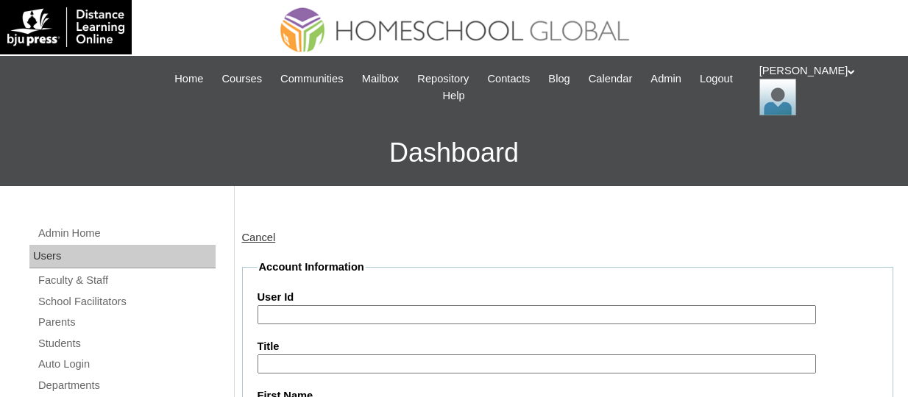
click at [313, 307] on input "User Id" at bounding box center [536, 315] width 558 height 20
paste input "TOUCHPH2025-MHS0101963"
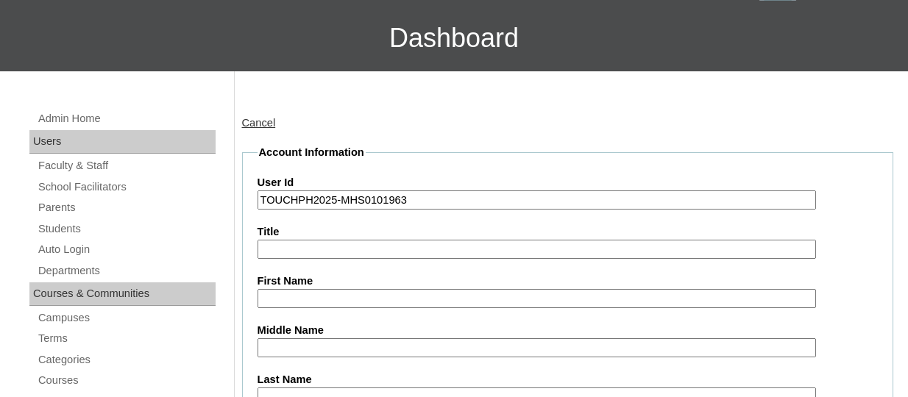
scroll to position [122, 0]
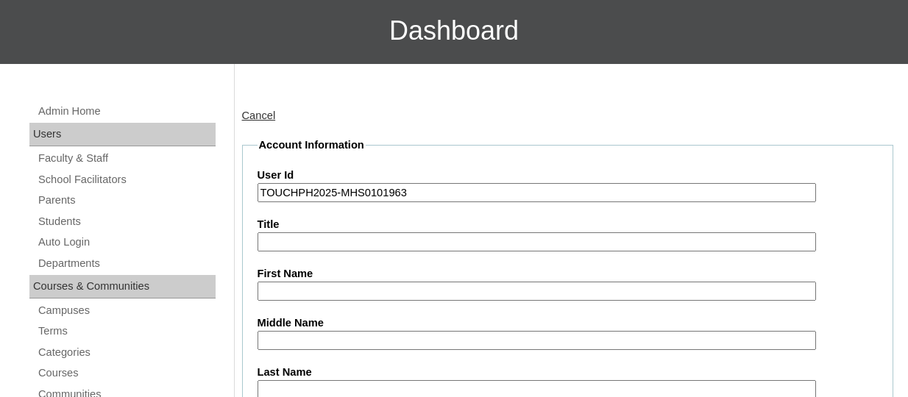
type input "TOUCHPH2025-MHS0101963"
click at [341, 284] on input "First Name" at bounding box center [536, 292] width 558 height 20
paste input "Brauntt [PERSON_NAME]"
drag, startPoint x: 433, startPoint y: 287, endPoint x: 376, endPoint y: 287, distance: 56.6
click at [376, 287] on input "Brauntt [PERSON_NAME]" at bounding box center [536, 292] width 558 height 20
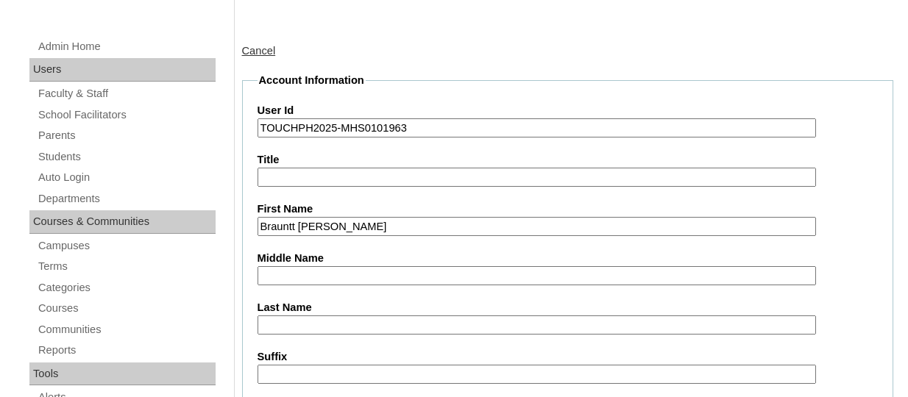
scroll to position [190, 0]
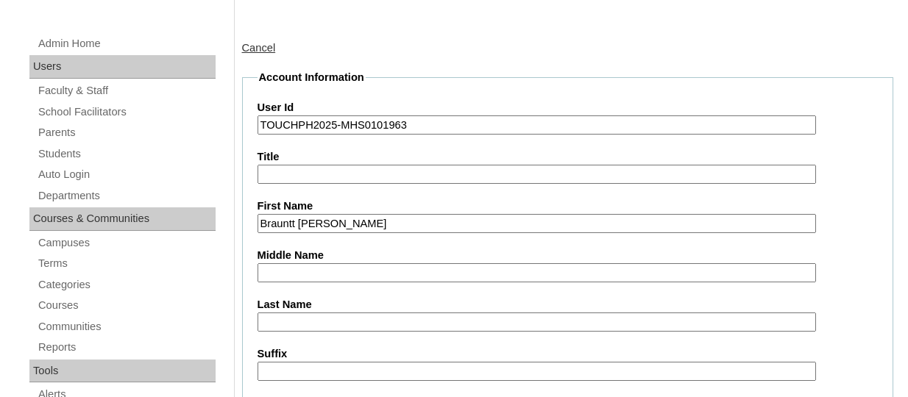
type input "Brauntt [PERSON_NAME]"
click at [306, 322] on input "Last Name" at bounding box center [536, 323] width 558 height 20
paste input "[PERSON_NAME]"
type input "[PERSON_NAME]"
drag, startPoint x: 388, startPoint y: 224, endPoint x: 346, endPoint y: 220, distance: 42.1
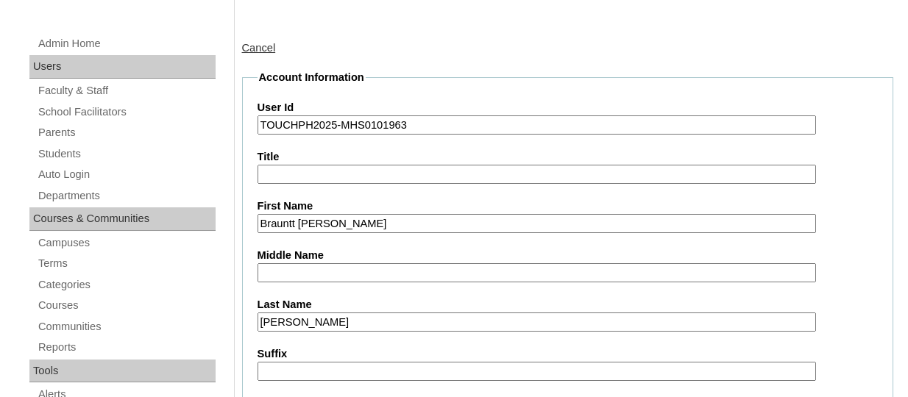
click at [346, 220] on input "Brauntt [PERSON_NAME]" at bounding box center [536, 224] width 558 height 20
type input "Brauntt Addrian"
click at [303, 263] on input "Middle Name" at bounding box center [536, 273] width 558 height 20
paste input "Rufila"
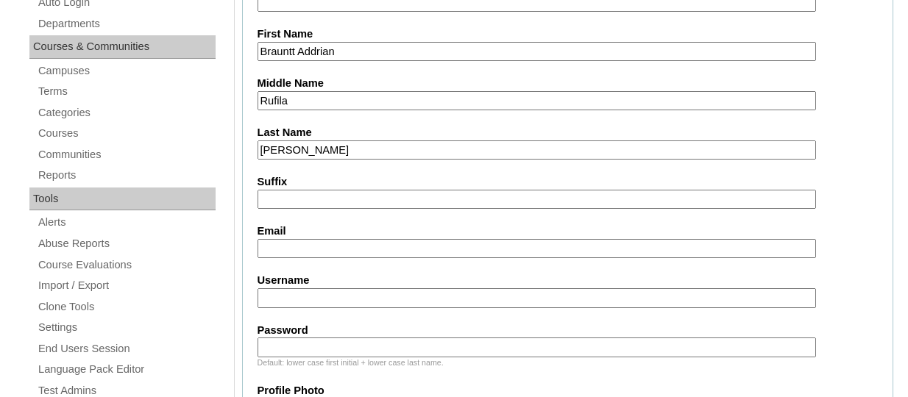
scroll to position [366, 0]
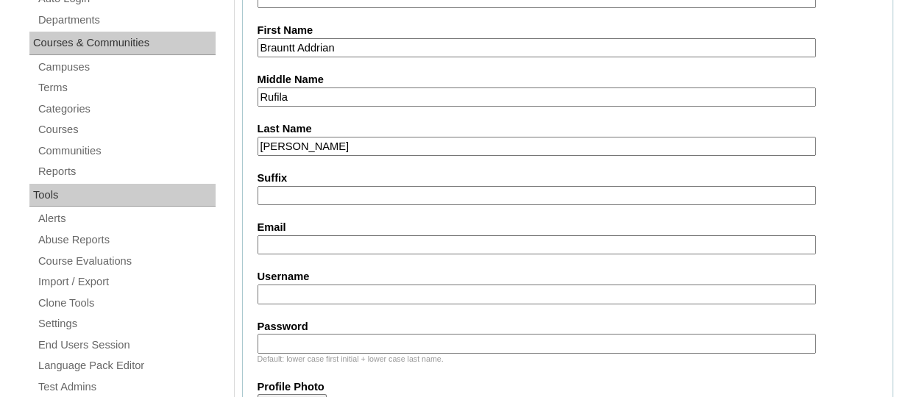
type input "Rufila"
click at [297, 235] on input "Email" at bounding box center [536, 245] width 558 height 20
paste input "[EMAIL_ADDRESS][DOMAIN_NAME]"
type input "[EMAIL_ADDRESS][DOMAIN_NAME]"
click at [327, 287] on input "Username" at bounding box center [536, 295] width 558 height 20
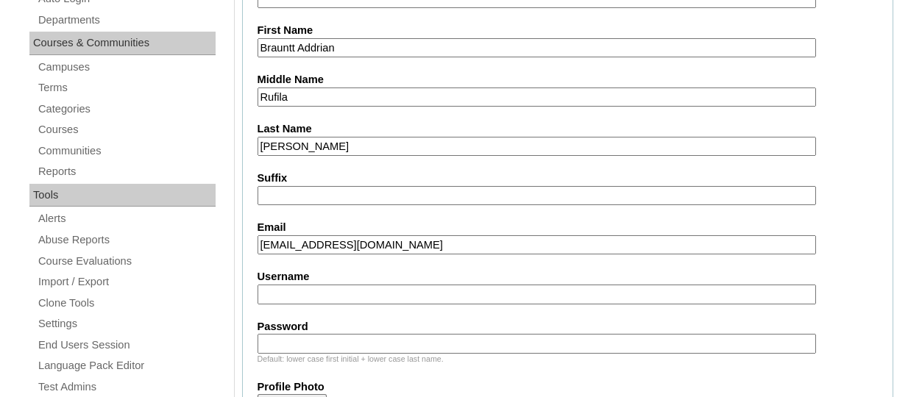
paste input "braunttaddrianmendozaTQ325"
type input "braunttaddrianmendozaTQ325"
click at [298, 340] on input "Password" at bounding box center [536, 344] width 558 height 20
paste input "HG123456s"
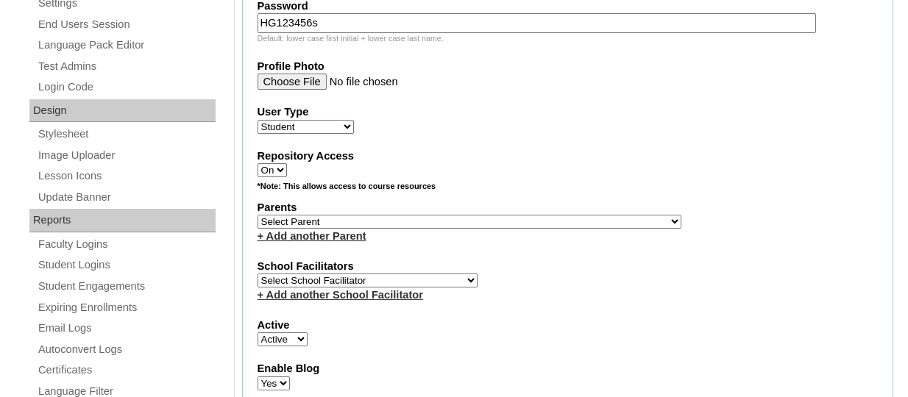
scroll to position [742, 0]
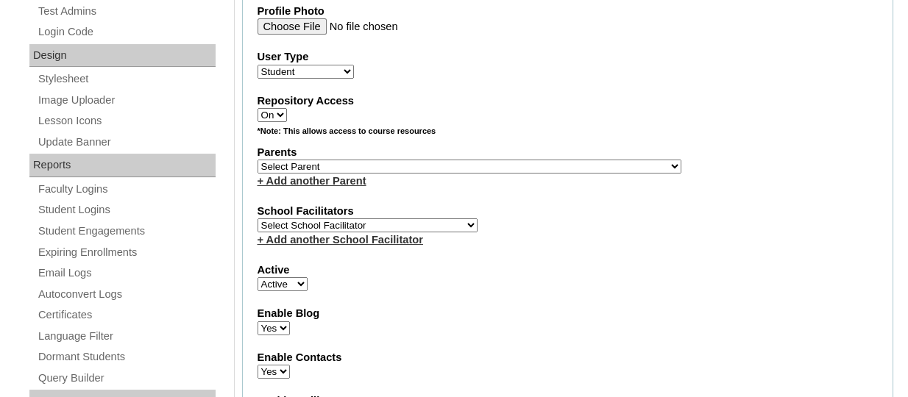
type input "HG123456s"
click at [404, 171] on select "Select Parent , , , , , , , , , , , , , , , , , , , , , , , , , , , , , , , , ,…" at bounding box center [469, 167] width 424 height 14
select select "44160"
click at [257, 162] on select "Select Parent , , , , , , , , , , , , , , , , , , , , , , , , , , , , , , , , ,…" at bounding box center [469, 167] width 424 height 14
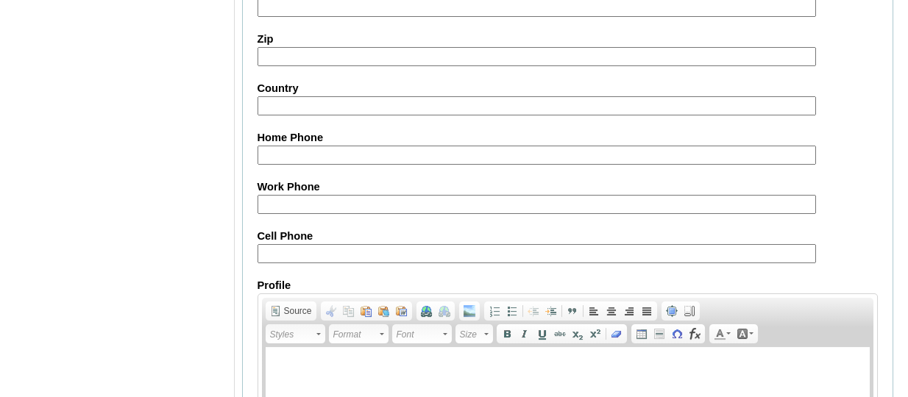
scroll to position [1876, 0]
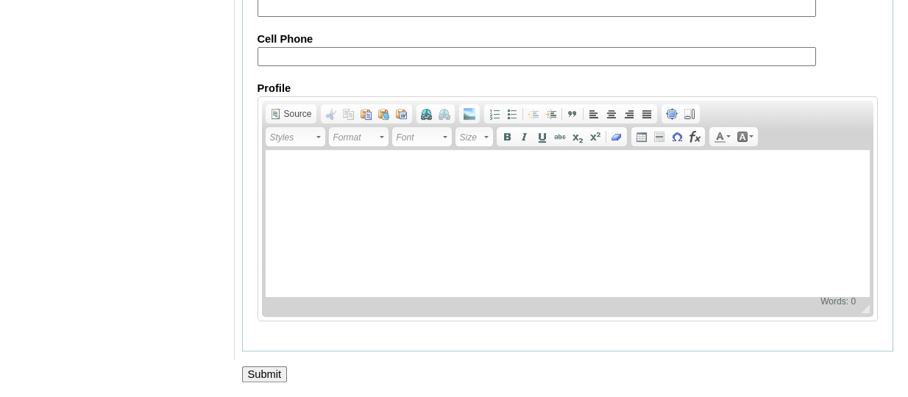
click at [255, 370] on input "Submit" at bounding box center [265, 374] width 46 height 16
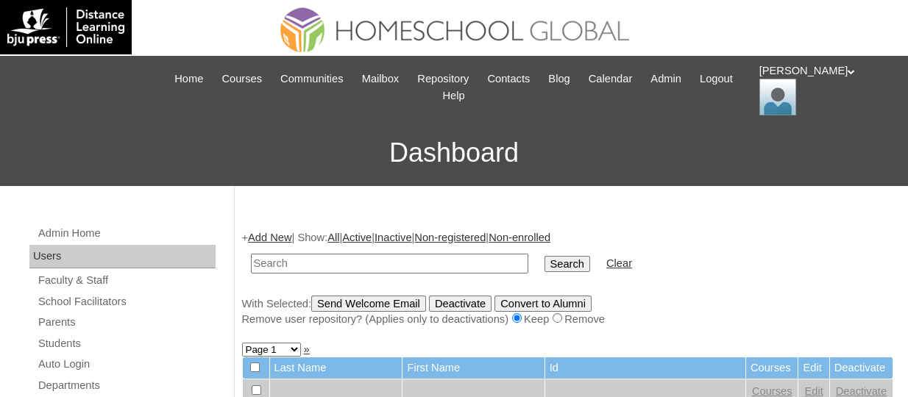
paste input "TOUCHPH2025-MHS0101962"
type input "TOUCHPH2025-MHS0101962"
click at [544, 256] on input "Search" at bounding box center [567, 264] width 46 height 16
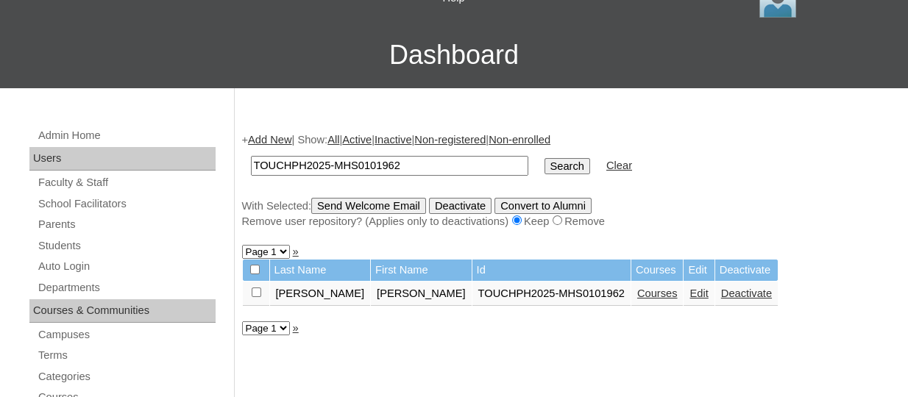
scroll to position [99, 0]
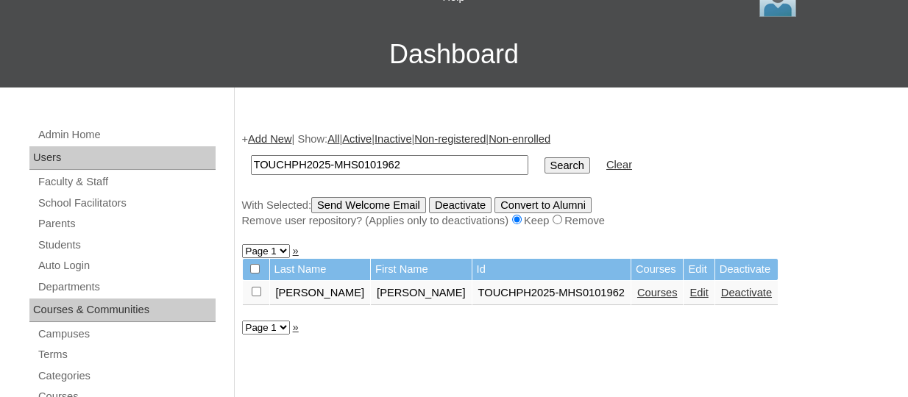
click at [637, 291] on link "Courses" at bounding box center [657, 293] width 40 height 12
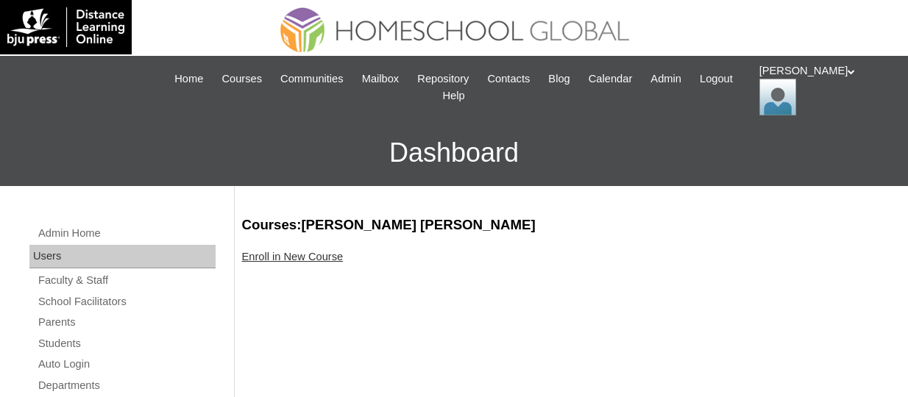
click at [300, 257] on link "Enroll in New Course" at bounding box center [293, 257] width 102 height 12
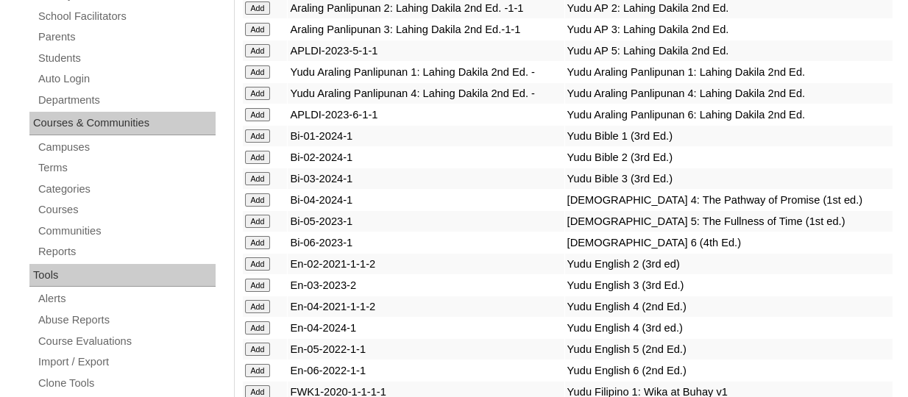
scroll to position [4311, 0]
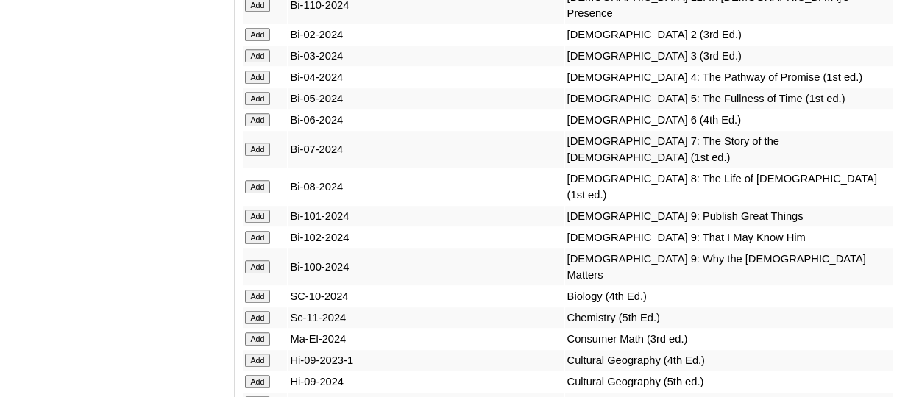
click at [255, 41] on input "Add" at bounding box center [258, 34] width 26 height 13
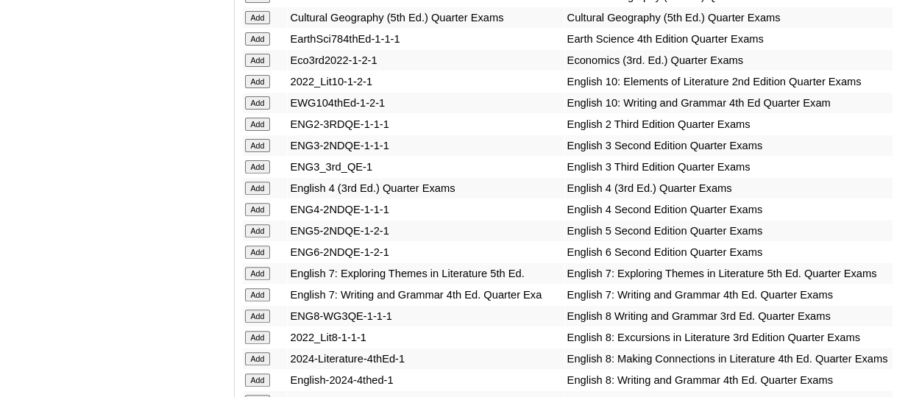
scroll to position [4779, 0]
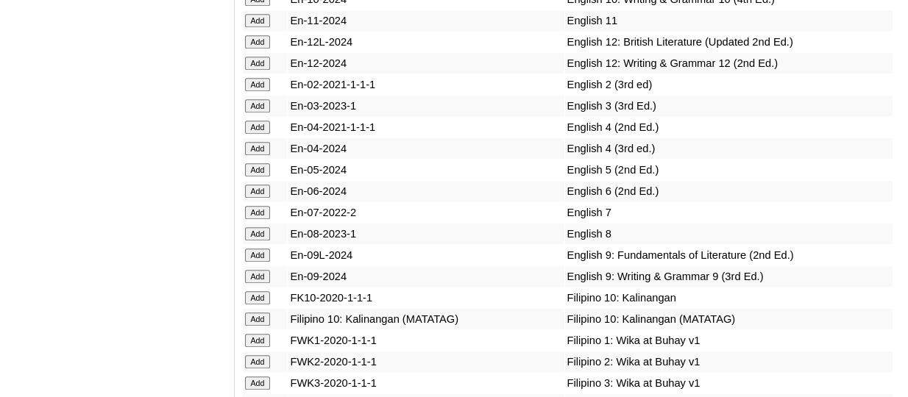
click at [266, 91] on input "Add" at bounding box center [258, 84] width 26 height 13
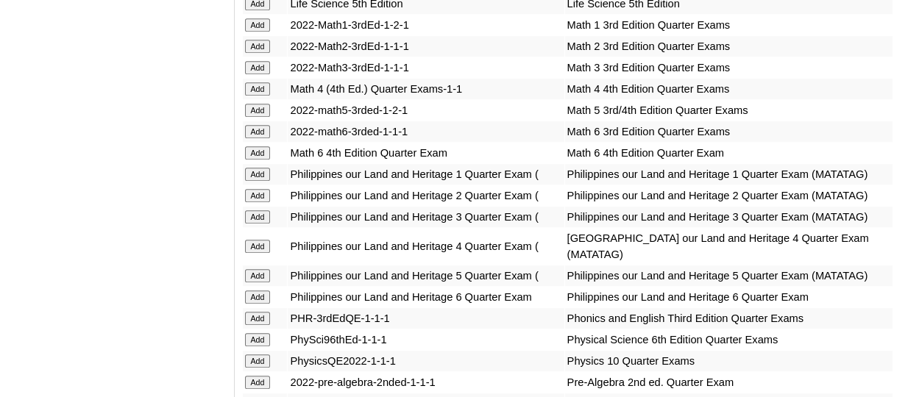
scroll to position [5884, 0]
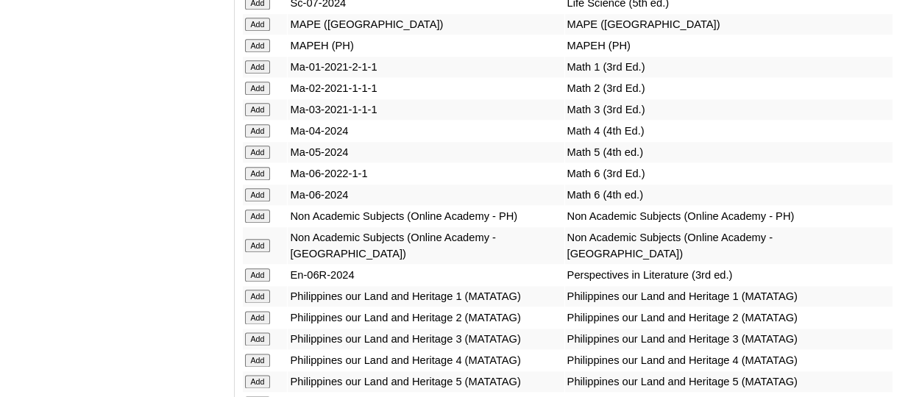
click at [265, 95] on input "Add" at bounding box center [258, 88] width 26 height 13
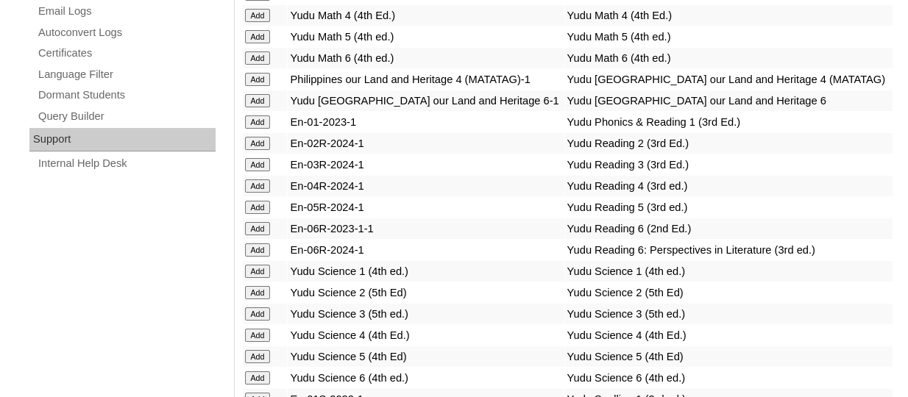
scroll to position [6424, 0]
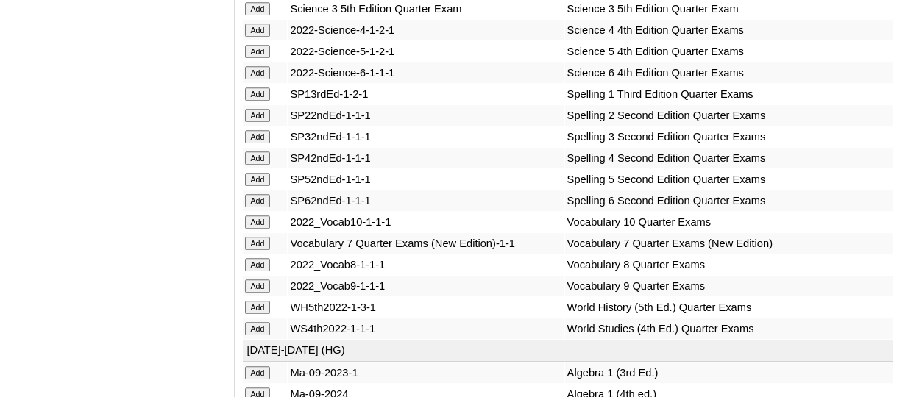
scroll to position [6552, 0]
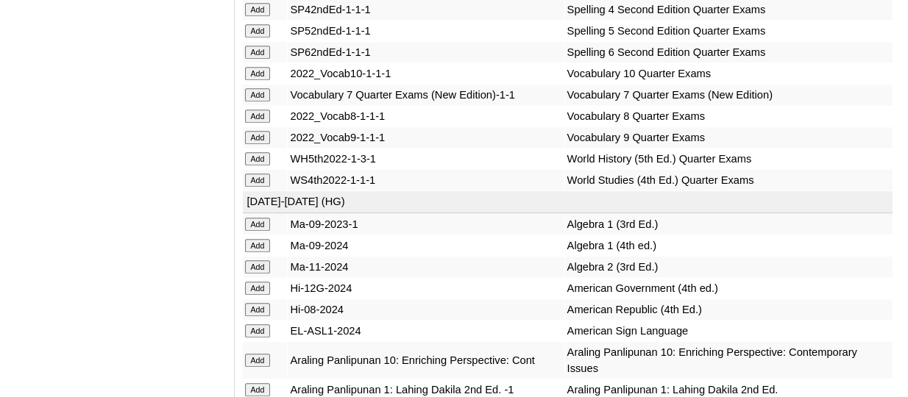
scroll to position [6764, 0]
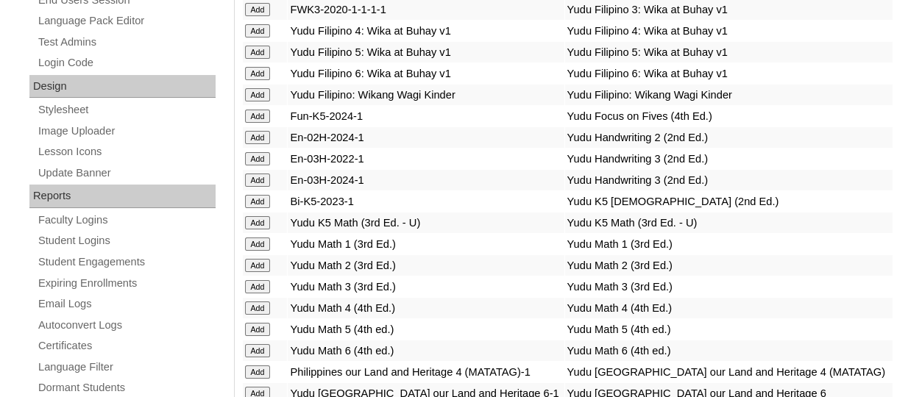
scroll to position [5417, 0]
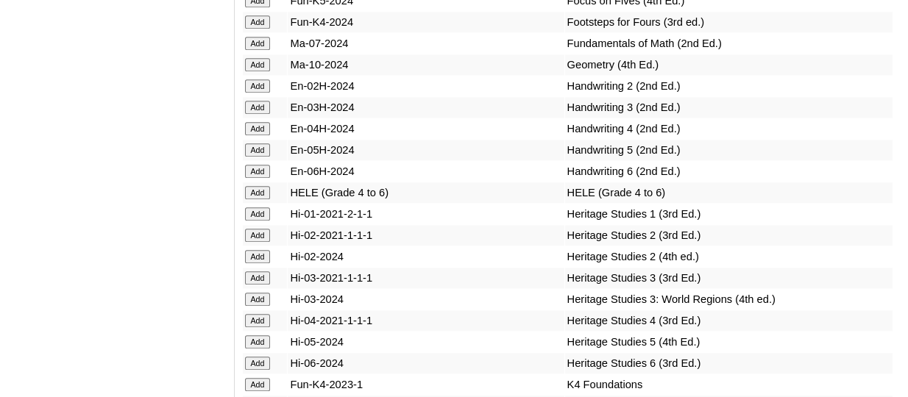
click at [243, 96] on td "Add" at bounding box center [265, 86] width 45 height 21
click at [251, 93] on input "Add" at bounding box center [258, 85] width 26 height 13
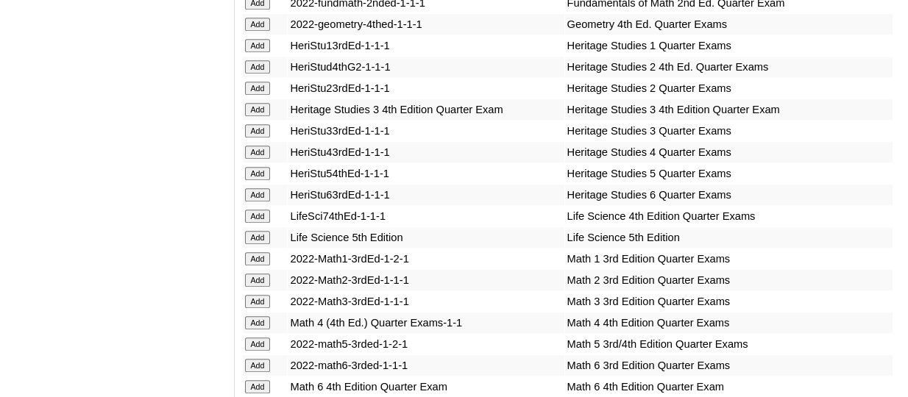
scroll to position [5566, 0]
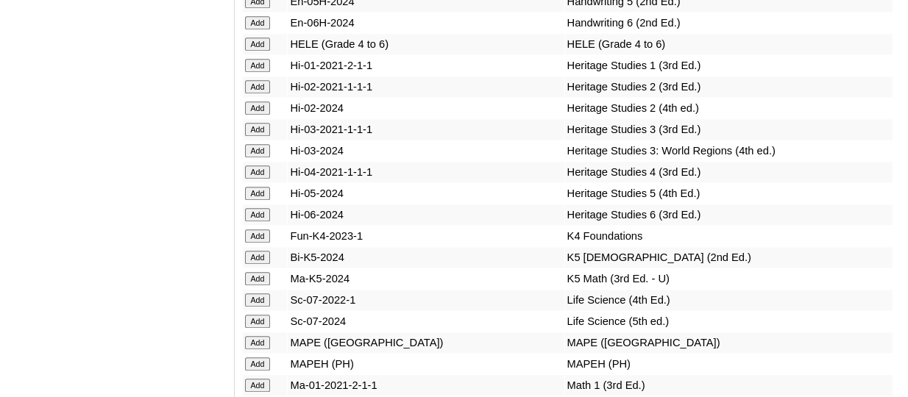
click at [255, 115] on input "Add" at bounding box center [258, 108] width 26 height 13
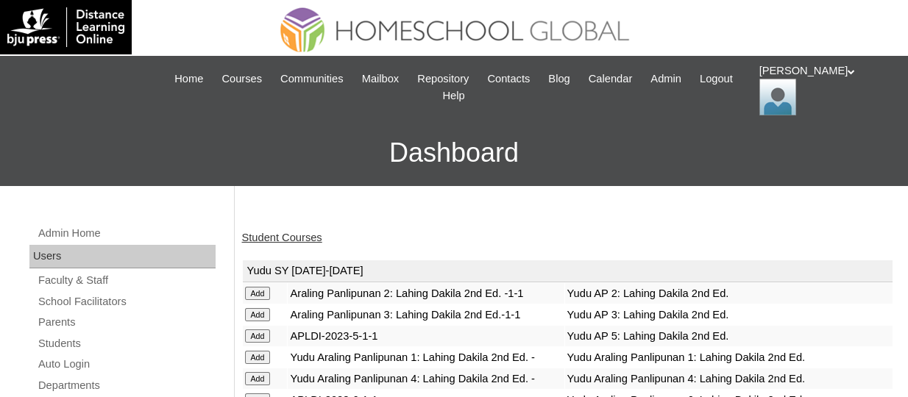
click at [285, 238] on link "Student Courses" at bounding box center [282, 238] width 80 height 12
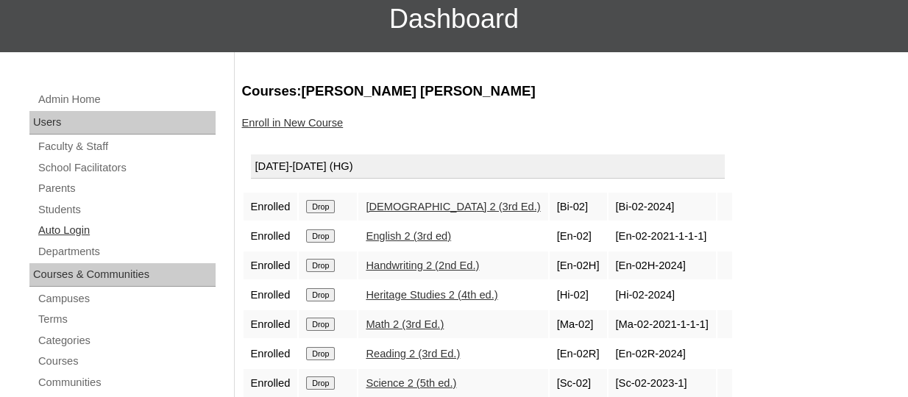
scroll to position [133, 0]
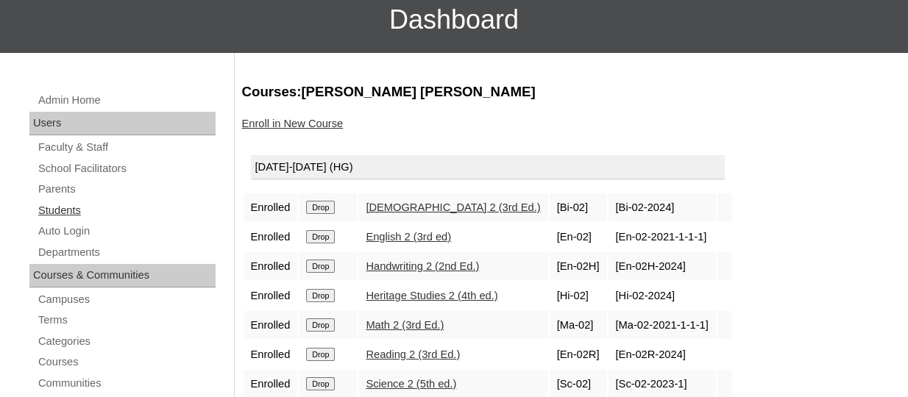
click at [67, 207] on link "Students" at bounding box center [126, 211] width 179 height 18
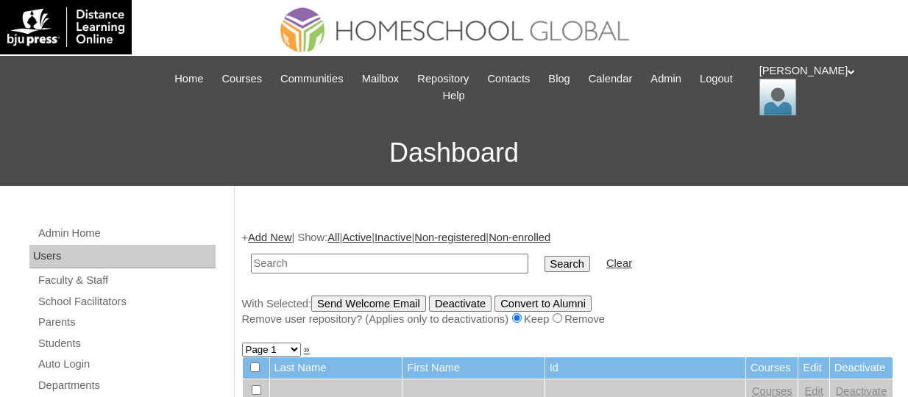
paste input "TOUCHPH2025-MHS0101963"
type input "TOUCHPH2025-MHS0101963"
click at [544, 256] on input "Search" at bounding box center [567, 264] width 46 height 16
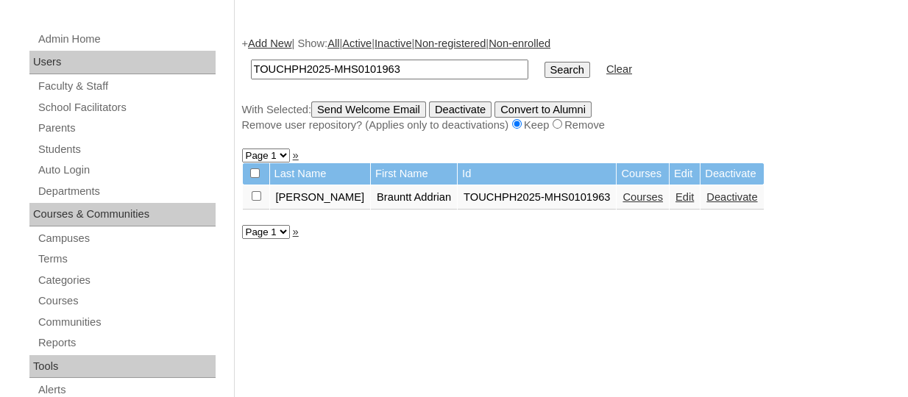
scroll to position [195, 0]
click at [622, 196] on link "Courses" at bounding box center [642, 197] width 40 height 12
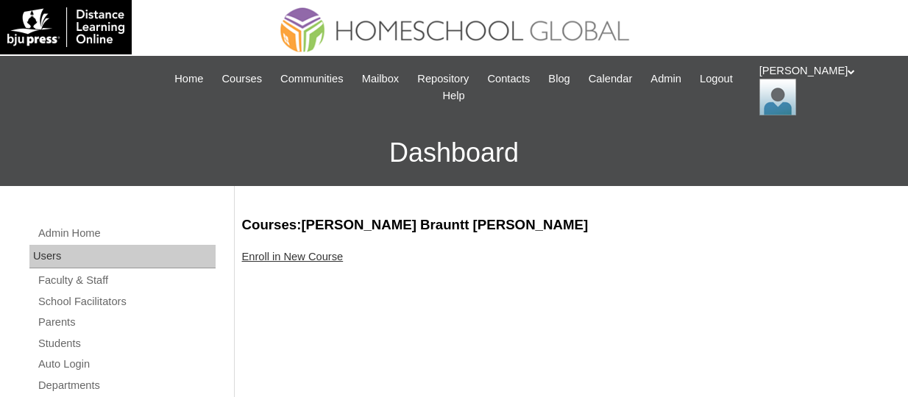
click at [300, 260] on link "Enroll in New Course" at bounding box center [293, 257] width 102 height 12
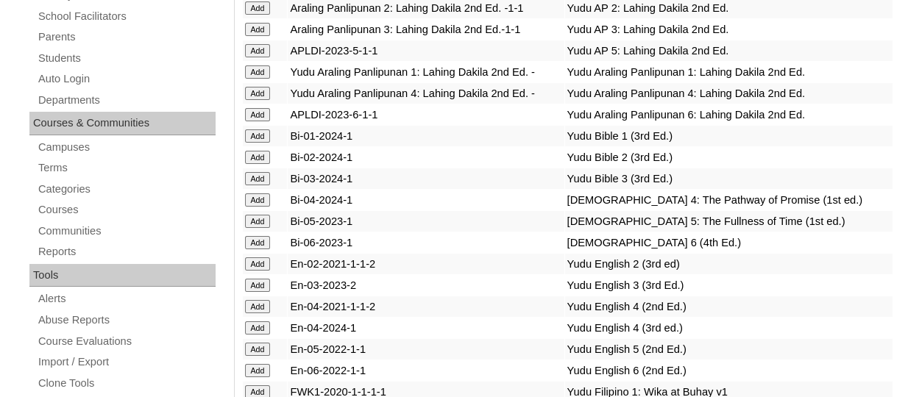
scroll to position [4375, 0]
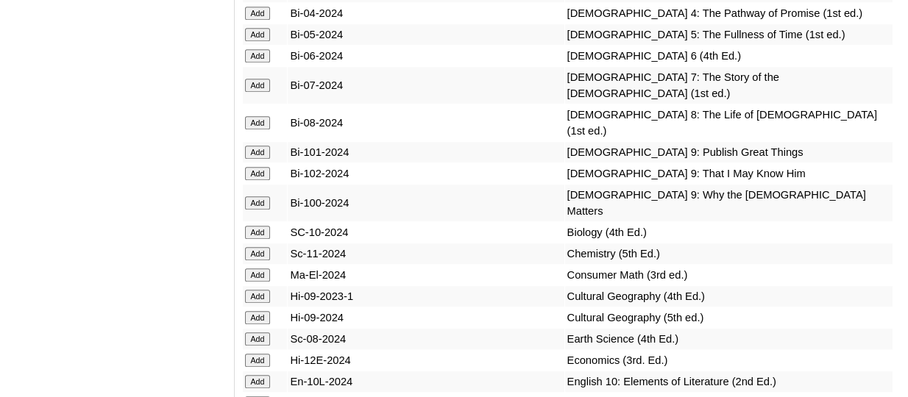
click at [269, 41] on input "Add" at bounding box center [258, 34] width 26 height 13
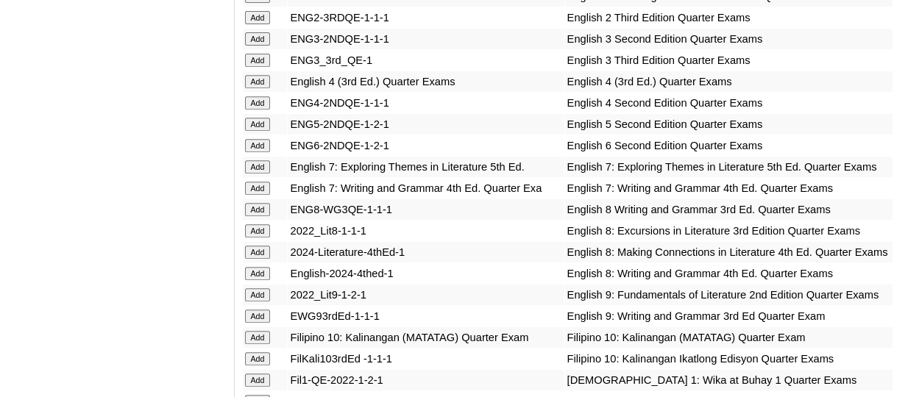
scroll to position [4864, 0]
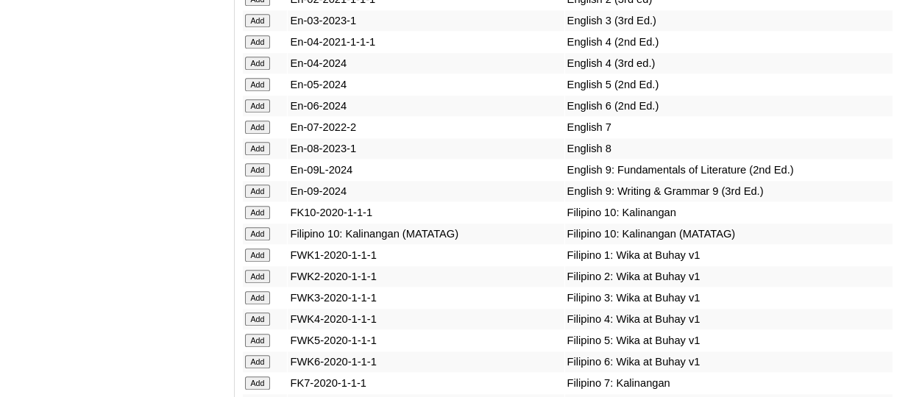
click at [268, 91] on input "Add" at bounding box center [258, 84] width 26 height 13
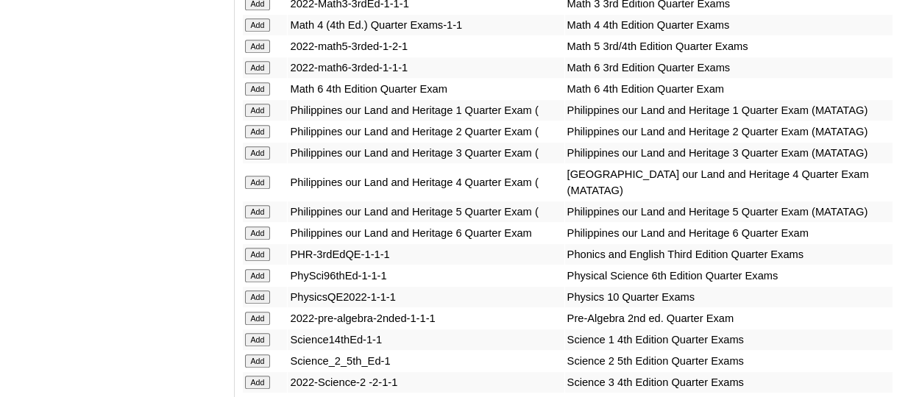
scroll to position [5949, 0]
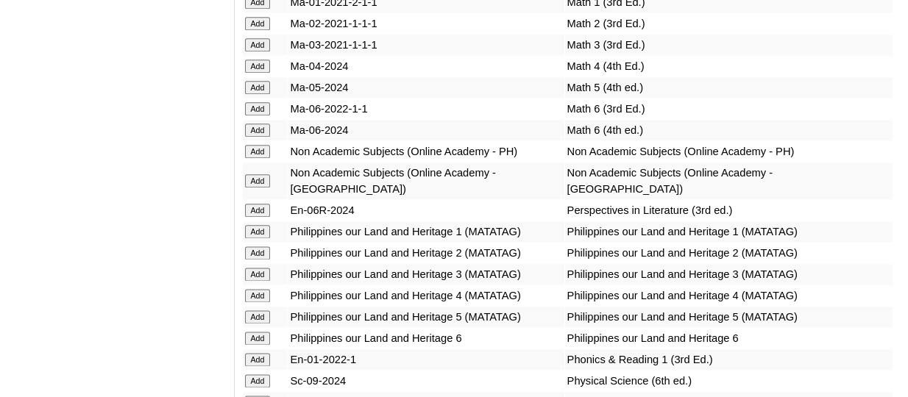
click at [261, 94] on input "Add" at bounding box center [258, 87] width 26 height 13
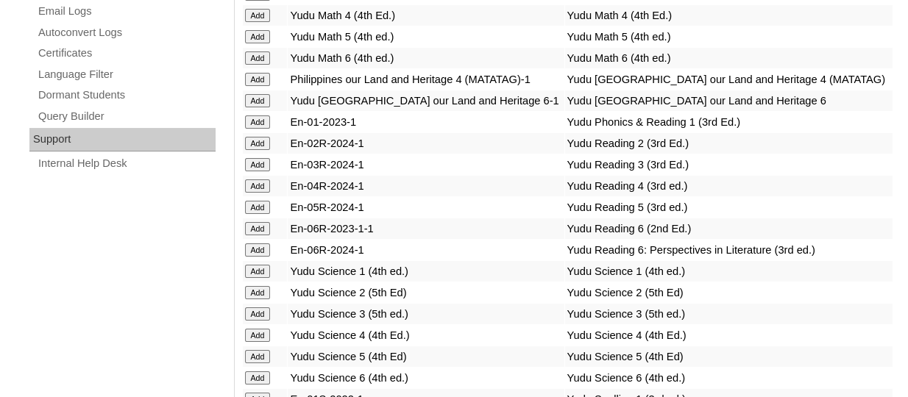
scroll to position [6488, 0]
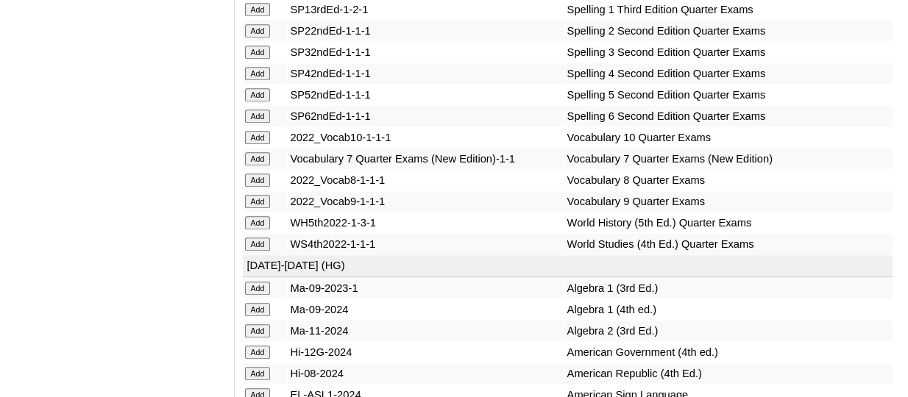
scroll to position [6637, 0]
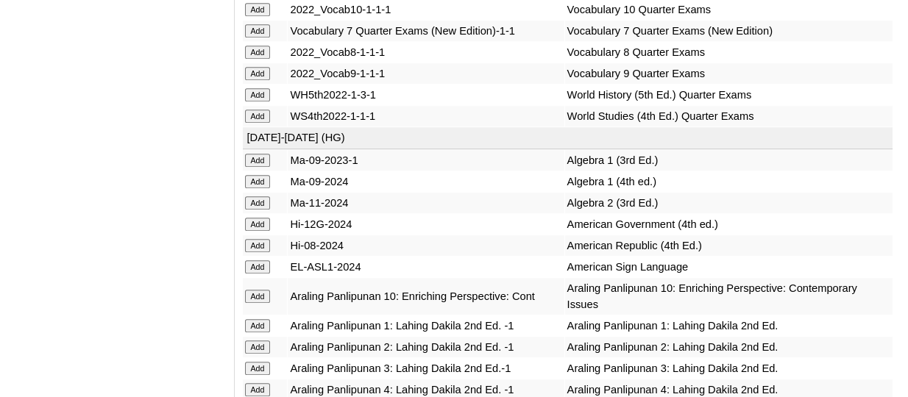
scroll to position [6827, 0]
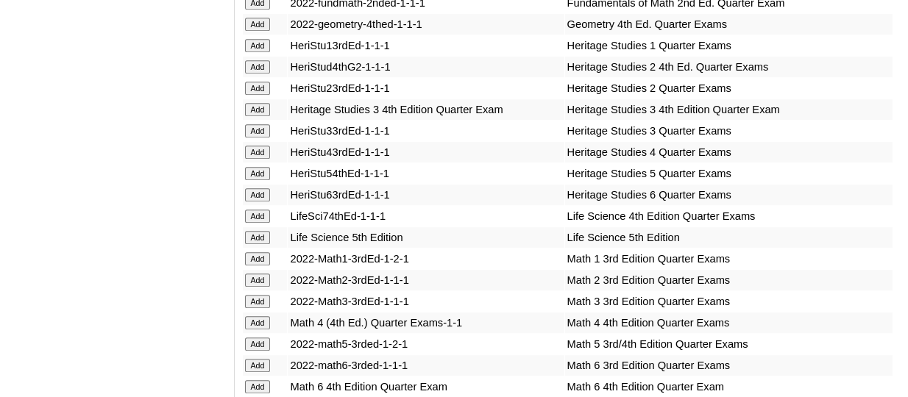
scroll to position [5545, 0]
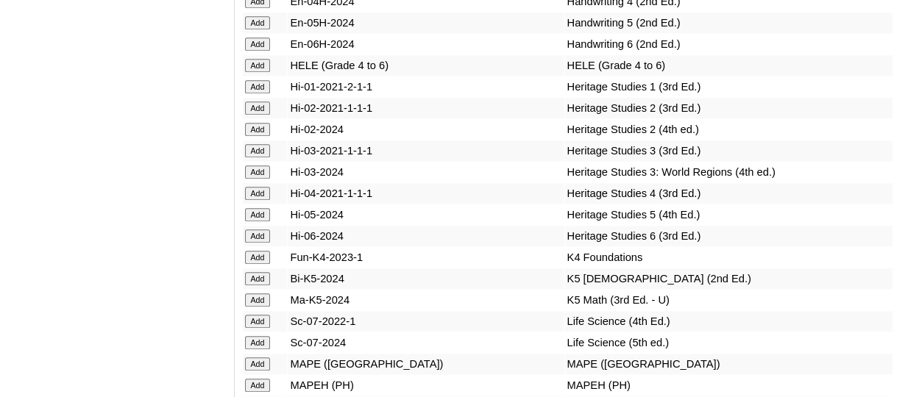
click at [256, 221] on input "Add" at bounding box center [258, 214] width 26 height 13
